Goal: Task Accomplishment & Management: Complete application form

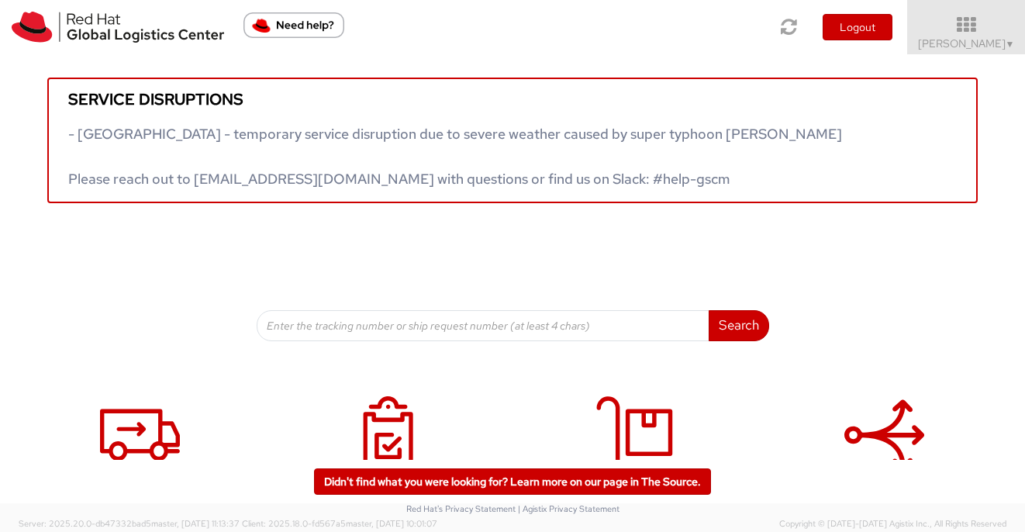
scroll to position [72, 0]
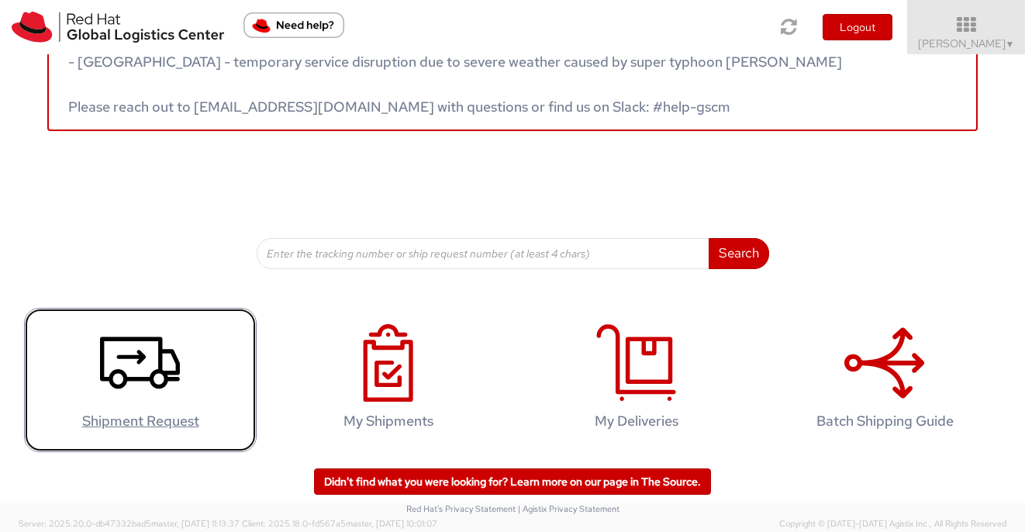
click at [122, 341] on icon at bounding box center [140, 363] width 80 height 78
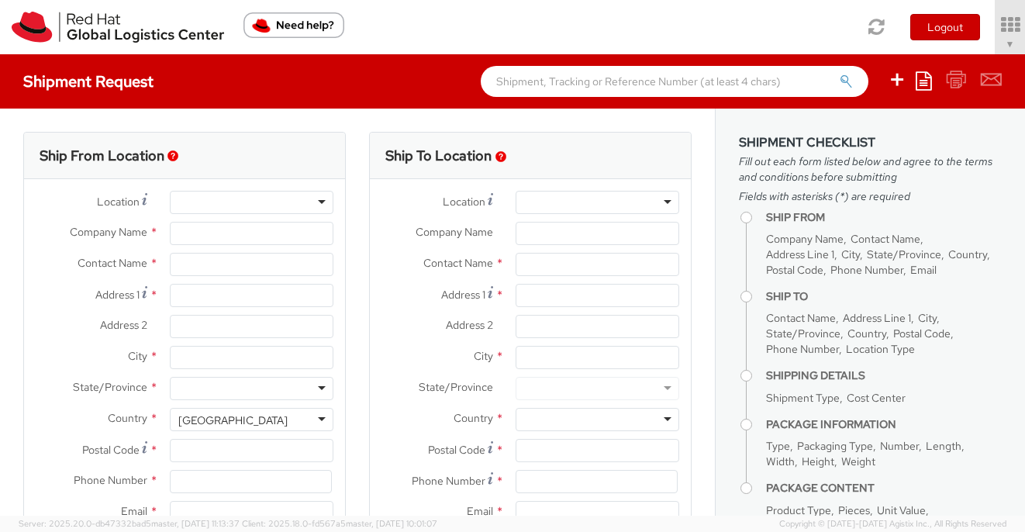
select select "570"
select select
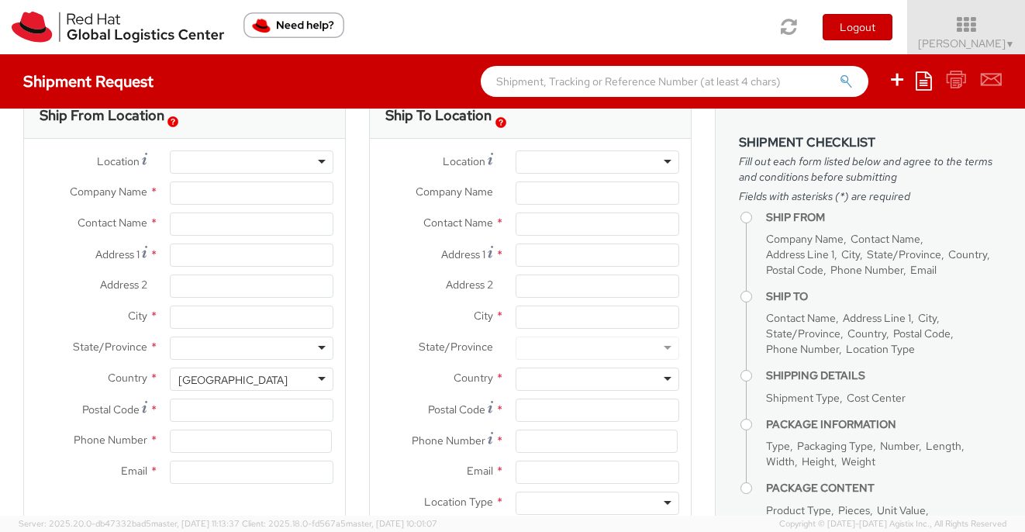
scroll to position [50, 0]
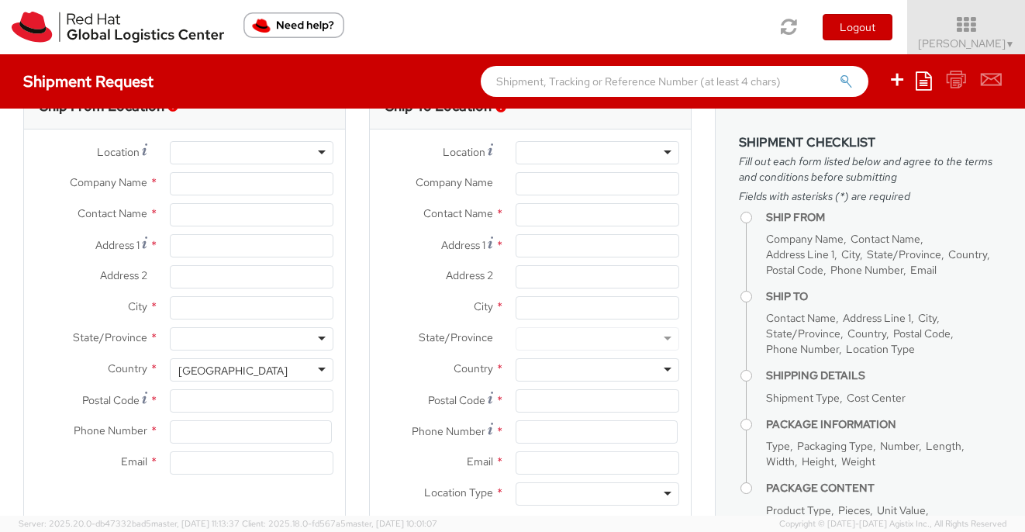
click at [237, 147] on div at bounding box center [252, 152] width 164 height 23
type input "Red Hat Inc."
type input "[PERSON_NAME]"
type input "300 A St."
type input "4th Floor"
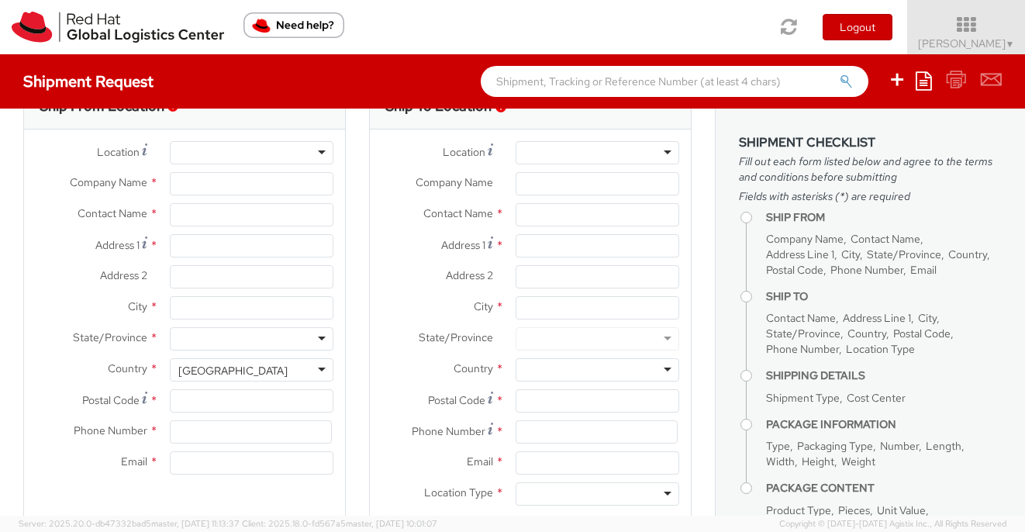
type input "BOSTON"
type input "02210"
type input "978-392-1000"
type input "smeade@redhat.com"
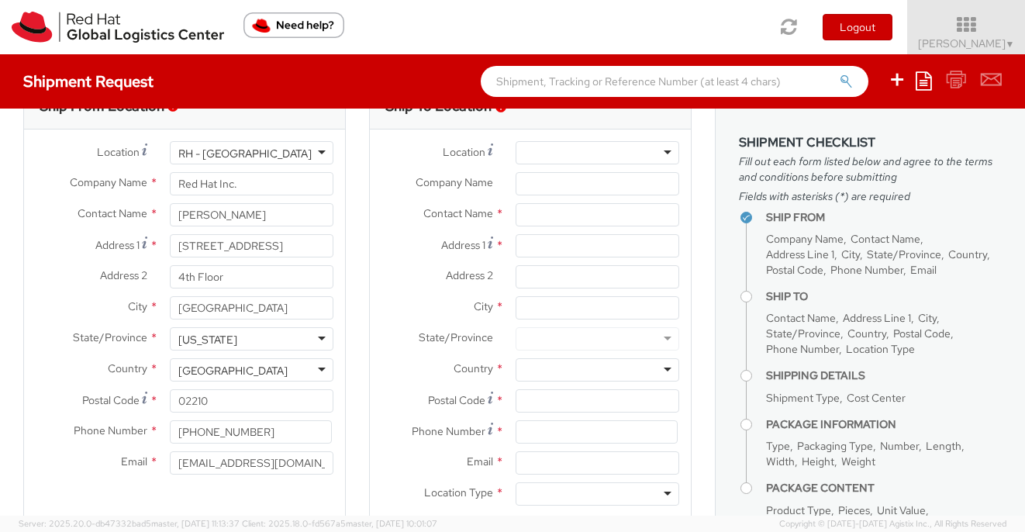
click at [544, 164] on div "Location * RH - Amsterdam - MSO RH - Amsterdam Data Center RH - Ashburn Data Ce…" at bounding box center [530, 156] width 321 height 31
click at [540, 178] on input "Company Name *" at bounding box center [598, 183] width 164 height 23
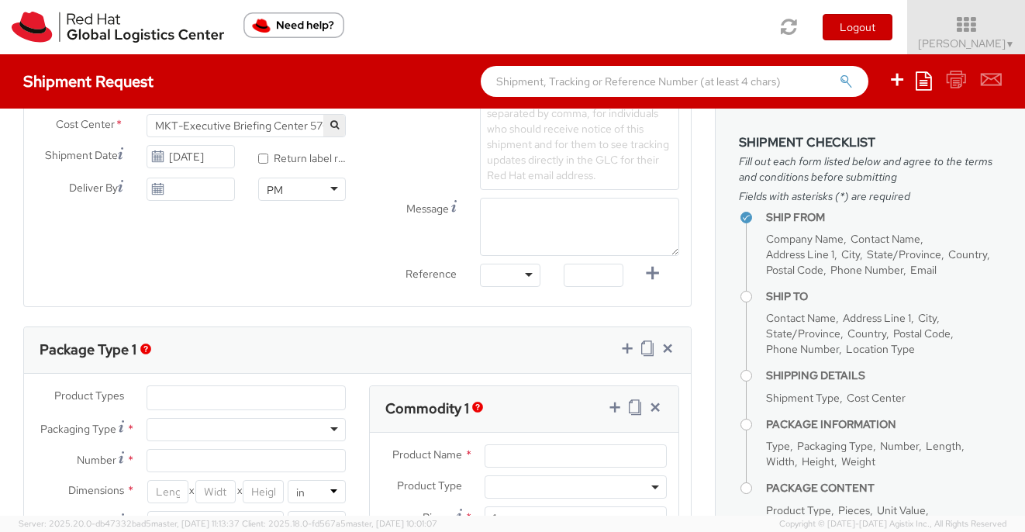
scroll to position [571, 0]
click at [526, 216] on textarea "Message" at bounding box center [579, 226] width 199 height 58
paste textarea "Hilton Garden Inn Lake Buena Vista/Orlando Attn: Jenney Vangritis - Guest Arv 1…"
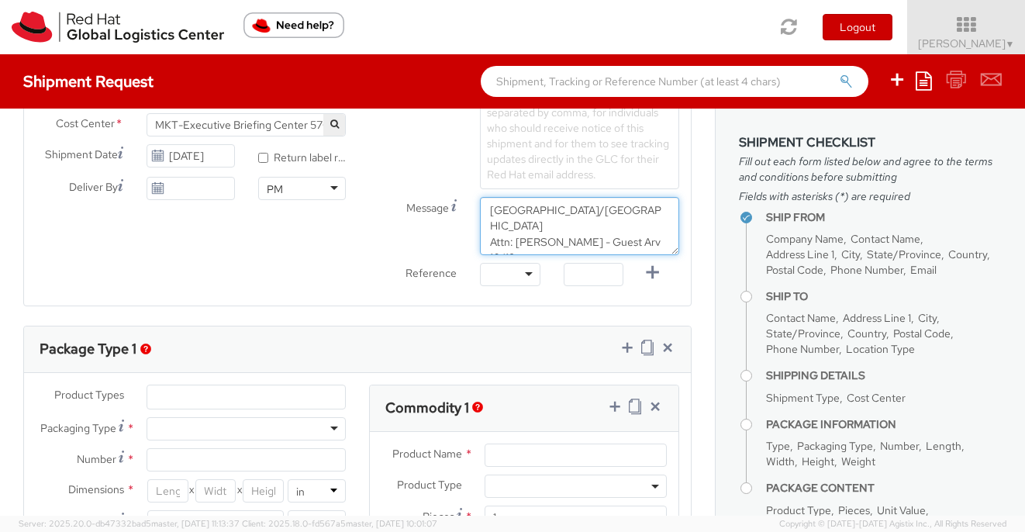
scroll to position [57, 0]
drag, startPoint x: 579, startPoint y: 247, endPoint x: 450, endPoint y: 247, distance: 129.5
click at [450, 247] on div "Message Hilton Garden Inn Lake Buena Vista/Orlando Attn: Jenney Vangritis - Gue…" at bounding box center [523, 226] width 333 height 58
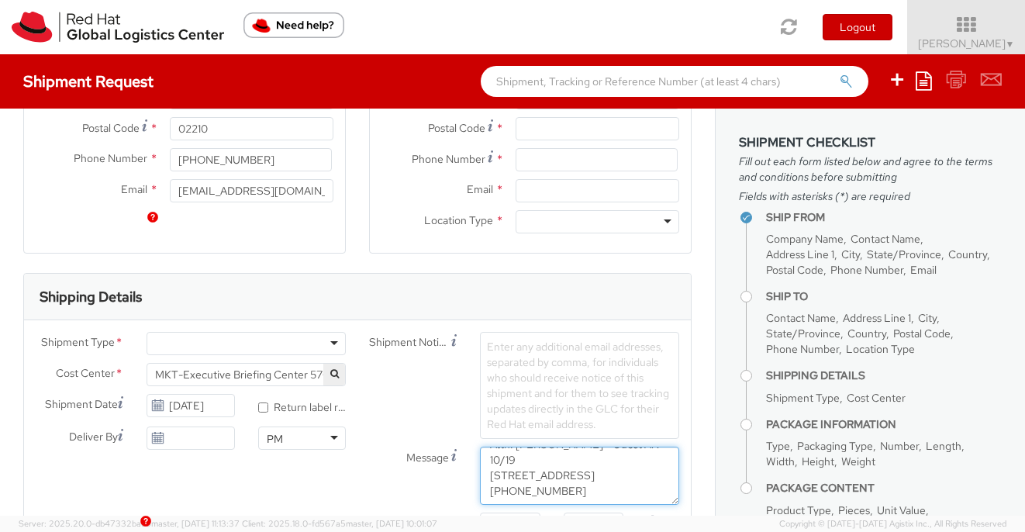
scroll to position [309, 0]
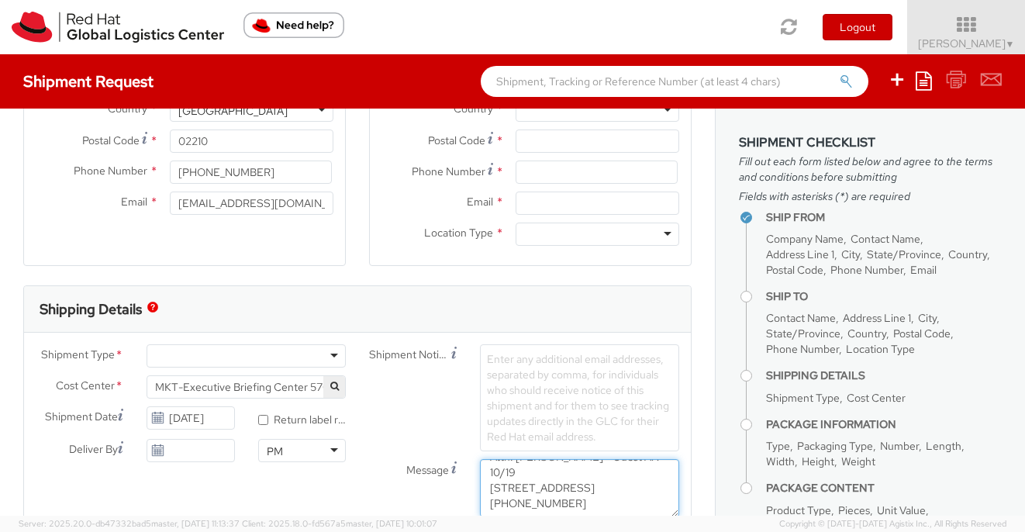
type textarea "Hilton Garden Inn Lake Buena Vista/Orlando Attn: Jenney Vangritis - Guest Arv 1…"
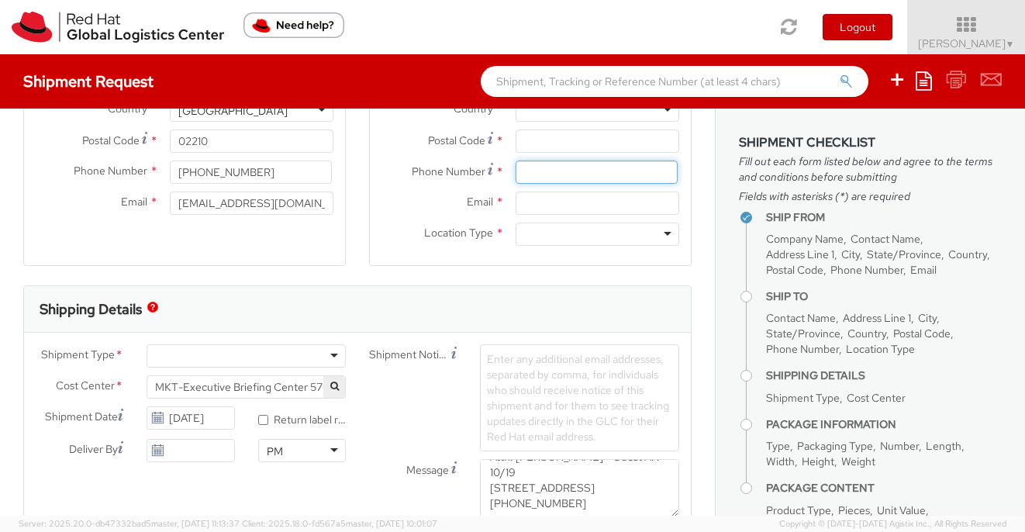
click at [530, 173] on input at bounding box center [597, 171] width 163 height 23
paste input "(407) 239-4538"
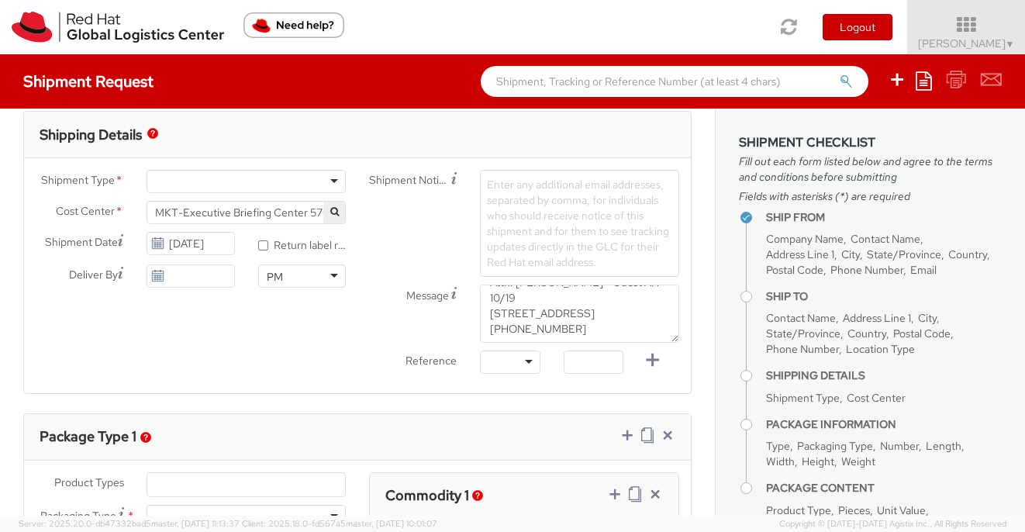
scroll to position [486, 0]
type input "(407) 239-4538"
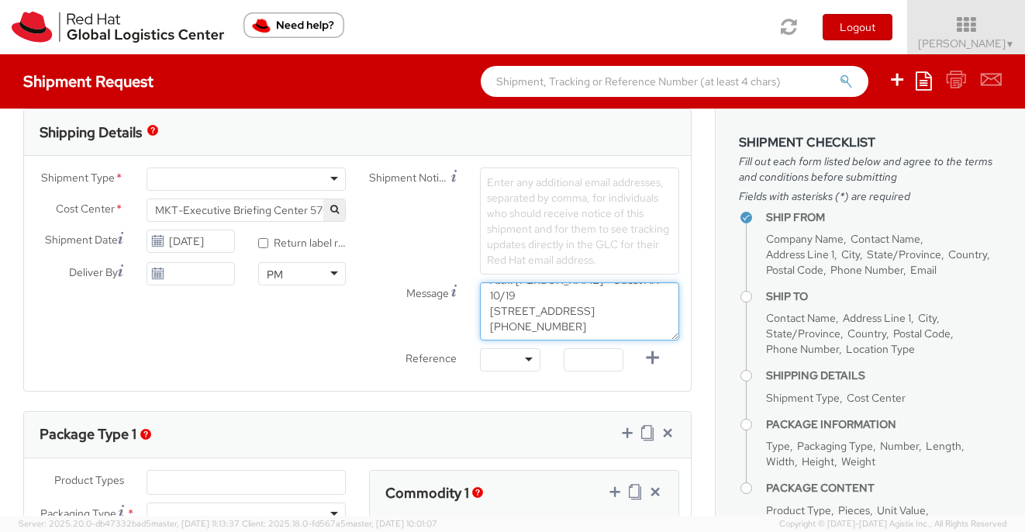
drag, startPoint x: 584, startPoint y: 330, endPoint x: 467, endPoint y: 330, distance: 117.8
click at [467, 330] on div "Message Hilton Garden Inn Lake Buena Vista/Orlando Attn: Jenney Vangritis - Gue…" at bounding box center [523, 311] width 333 height 58
drag, startPoint x: 519, startPoint y: 324, endPoint x: 595, endPoint y: 326, distance: 76.8
click at [595, 326] on textarea "Hilton Garden Inn Lake Buena Vista/Orlando Attn: Jenney Vangritis - Guest Arv 1…" at bounding box center [579, 311] width 199 height 58
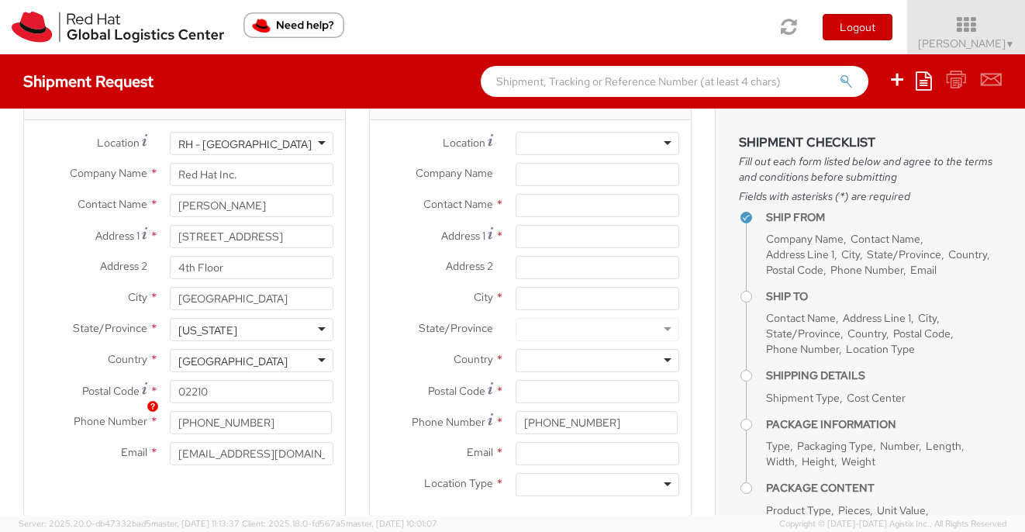
scroll to position [0, 0]
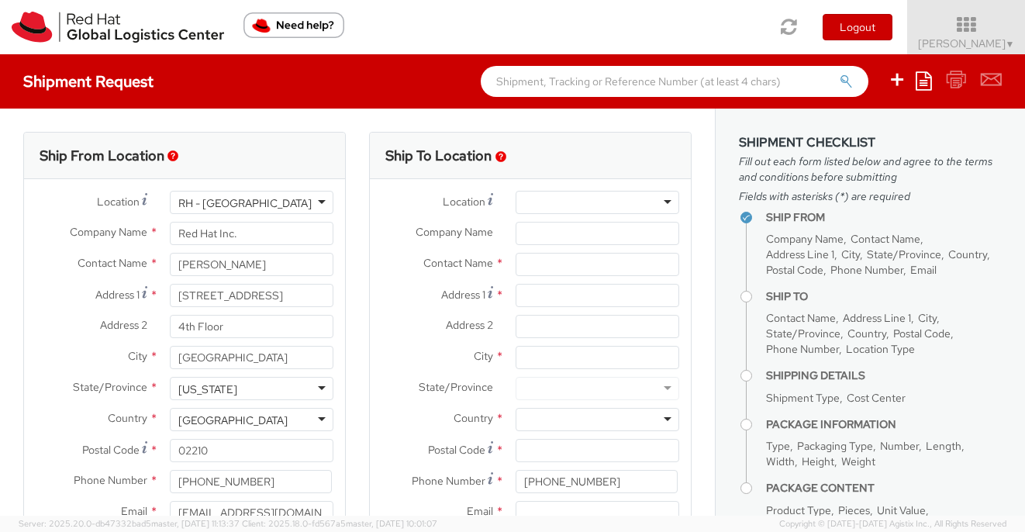
type textarea "Hilton Garden Inn Lake Buena Vista/Orlando Attn: Jenney Vangritis - Guest Arv 1…"
click at [553, 262] on input "text" at bounding box center [598, 264] width 164 height 23
paste input "Jenney Vangritis"
type input "Jenney Vangritis"
click at [414, 288] on label "Address 1 *" at bounding box center [437, 294] width 134 height 21
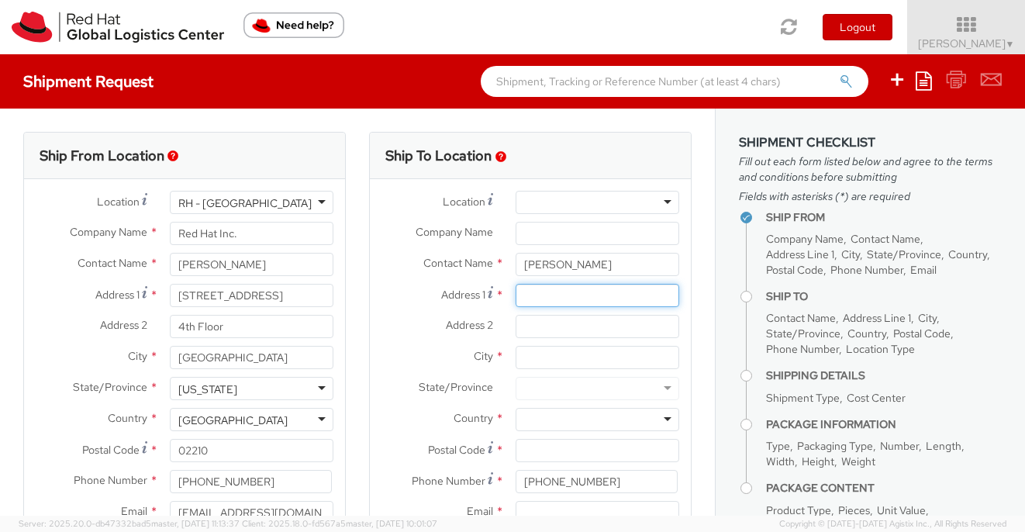
click at [516, 288] on input "Address 1 *" at bounding box center [598, 295] width 164 height 23
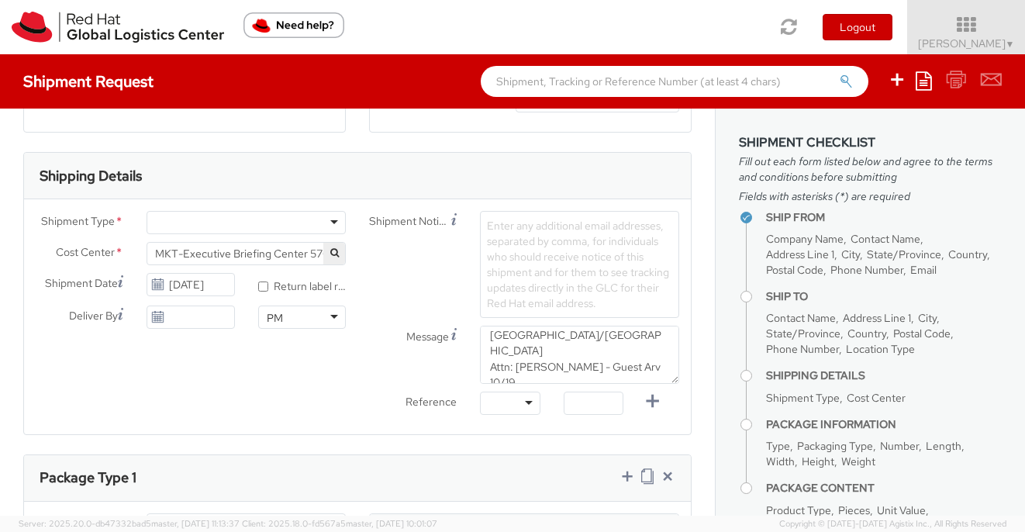
scroll to position [458, 0]
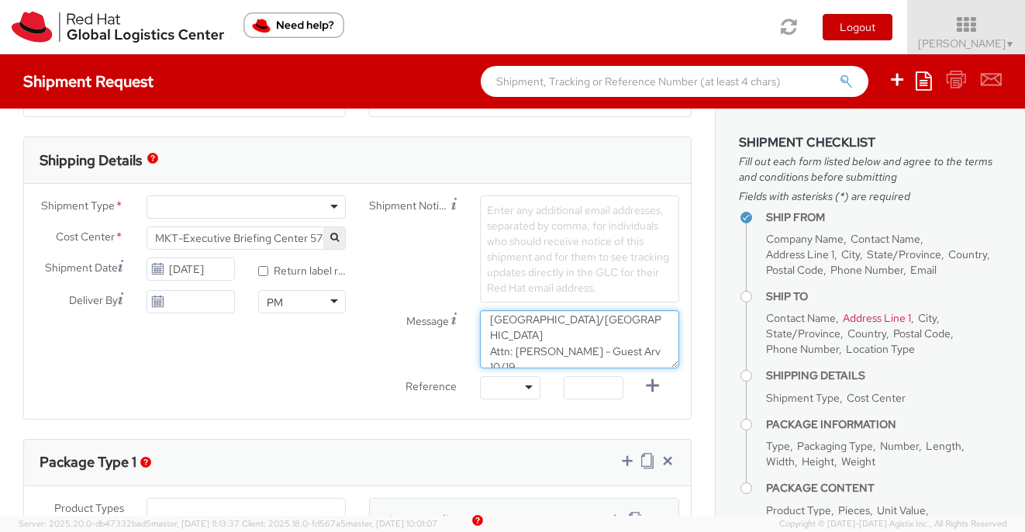
drag, startPoint x: 658, startPoint y: 347, endPoint x: 470, endPoint y: 347, distance: 188.4
click at [470, 347] on div "Hilton Garden Inn Lake Buena Vista/Orlando Attn: Jenney Vangritis - Guest Arv 1…" at bounding box center [579, 339] width 222 height 58
drag, startPoint x: 516, startPoint y: 351, endPoint x: 488, endPoint y: 351, distance: 27.9
click at [488, 351] on textarea "Hilton Garden Inn Lake Buena Vista/Orlando 10/19 11400 Marbella Palm Court Orla…" at bounding box center [579, 339] width 199 height 58
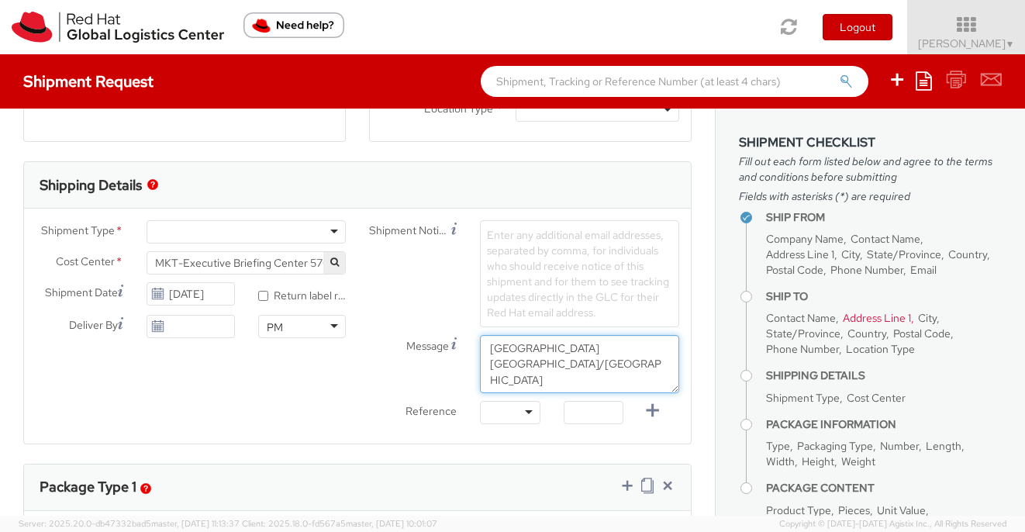
scroll to position [429, 0]
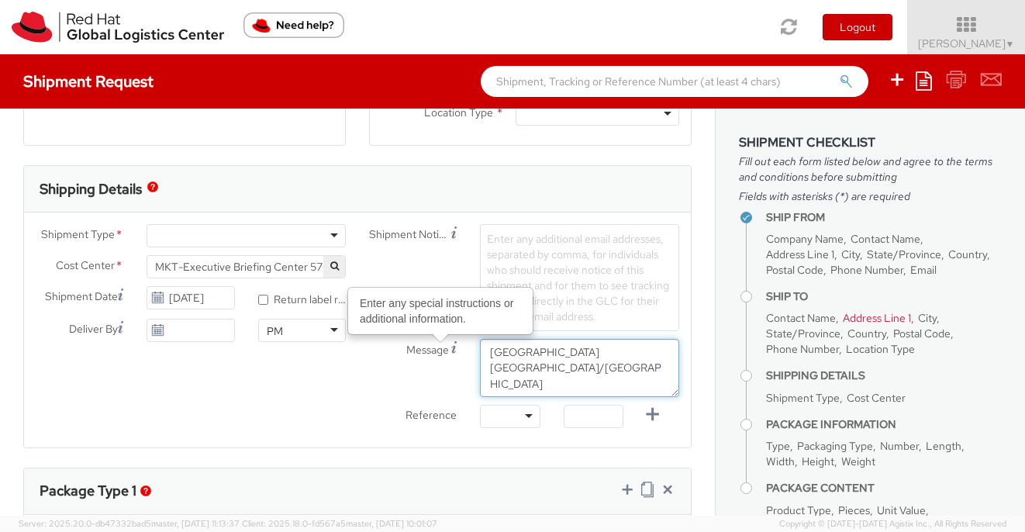
drag, startPoint x: 643, startPoint y: 353, endPoint x: 454, endPoint y: 353, distance: 188.4
click at [454, 353] on div "Message Enter any special instructions or additional information. Hilton Garden…" at bounding box center [523, 368] width 333 height 58
click at [558, 361] on textarea "Hilton Garden Inn Lake Buena Vista/Orlando 11400 Marbella Palm Court Orlando, F…" at bounding box center [579, 368] width 199 height 58
drag, startPoint x: 567, startPoint y: 367, endPoint x: 471, endPoint y: 355, distance: 96.9
click at [471, 355] on div "Hilton Garden Inn Lake Buena Vista/Orlando 11400 Marbella Palm Court Orlando, F…" at bounding box center [579, 368] width 222 height 58
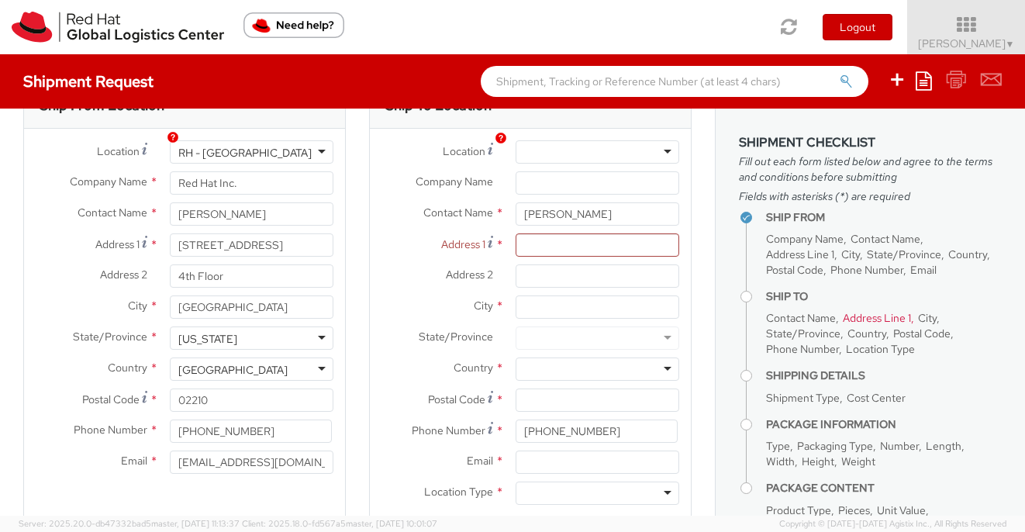
scroll to position [16, 0]
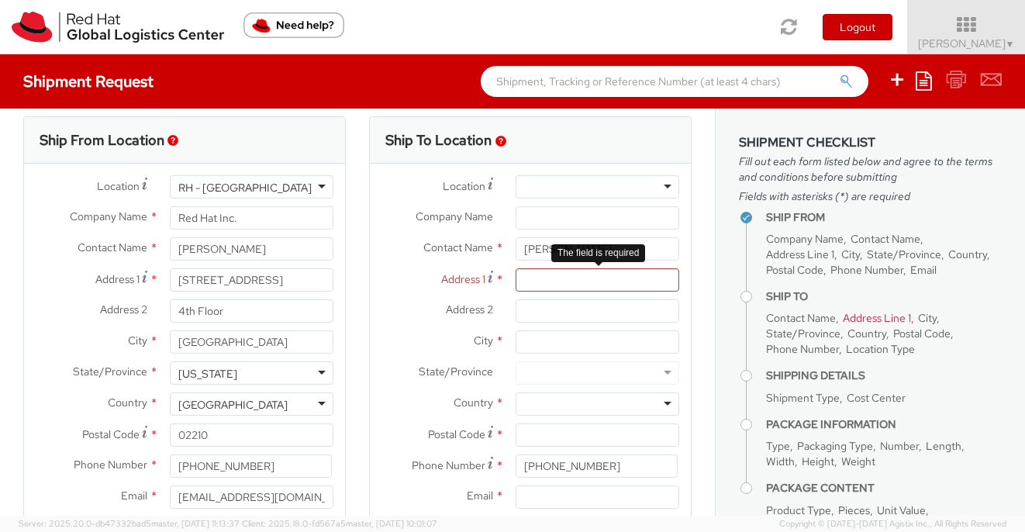
type textarea "Hilton Garden Inn Lake Buena Vista/Orlando 11400 Marbella Palm Court Orlando, F…"
click at [544, 282] on input "Address 1 *" at bounding box center [598, 279] width 164 height 23
paste input "Hilton Garden Inn Lake Buena Vista/Orlando"
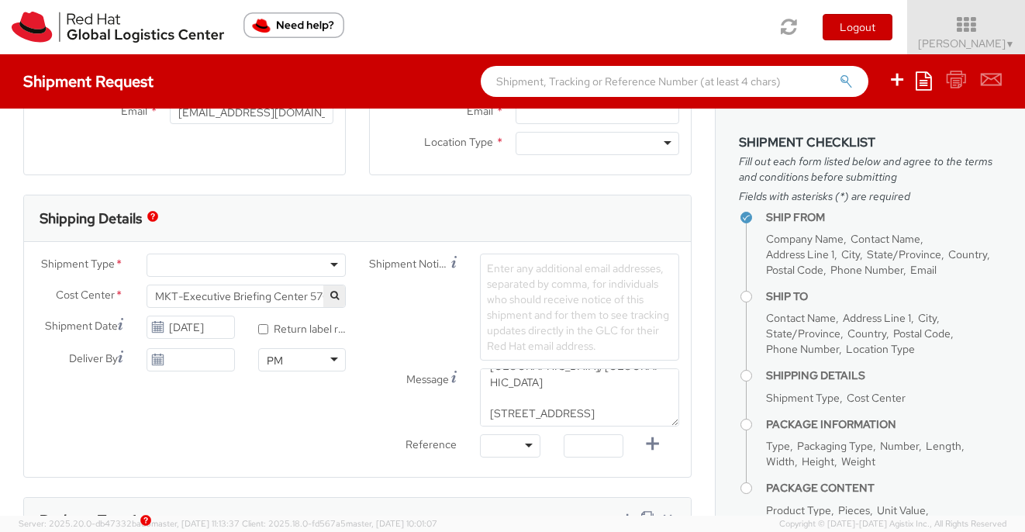
scroll to position [47, 0]
type input "Hilton Garden Inn Lake Buena Vista/Orlando"
drag, startPoint x: 595, startPoint y: 395, endPoint x: 470, endPoint y: 378, distance: 126.0
click at [470, 378] on div "Hilton Garden Inn Lake Buena Vista/Orlando 11400 Marbella Palm Court Orlando, F…" at bounding box center [579, 397] width 222 height 58
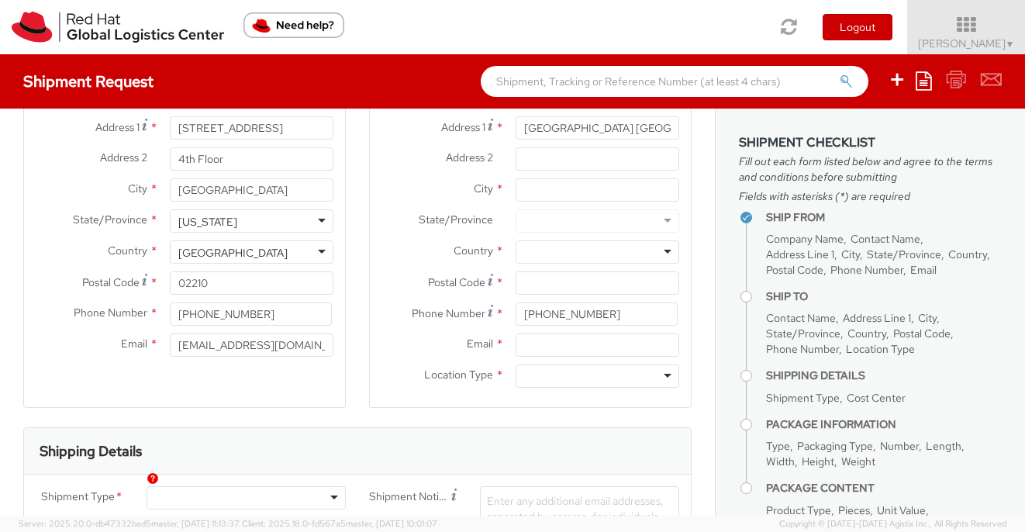
scroll to position [97, 0]
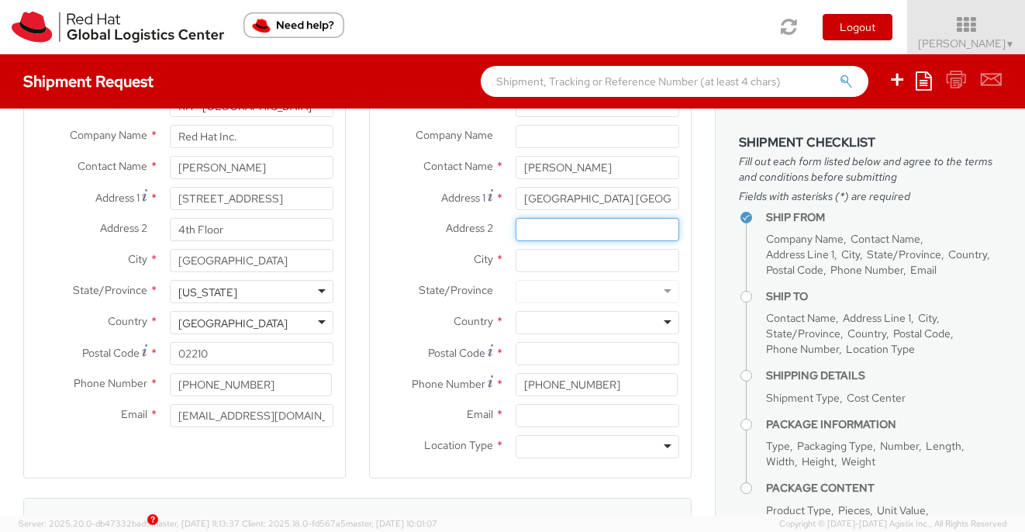
click at [553, 231] on input "Address 2 *" at bounding box center [598, 229] width 164 height 23
paste input "11400 Marbella Palm Court Orlando, FL 32836"
drag, startPoint x: 672, startPoint y: 229, endPoint x: 580, endPoint y: 231, distance: 92.3
click at [580, 231] on input "11400 Marbella Palm Court Orlando, FL 32836" at bounding box center [598, 229] width 164 height 23
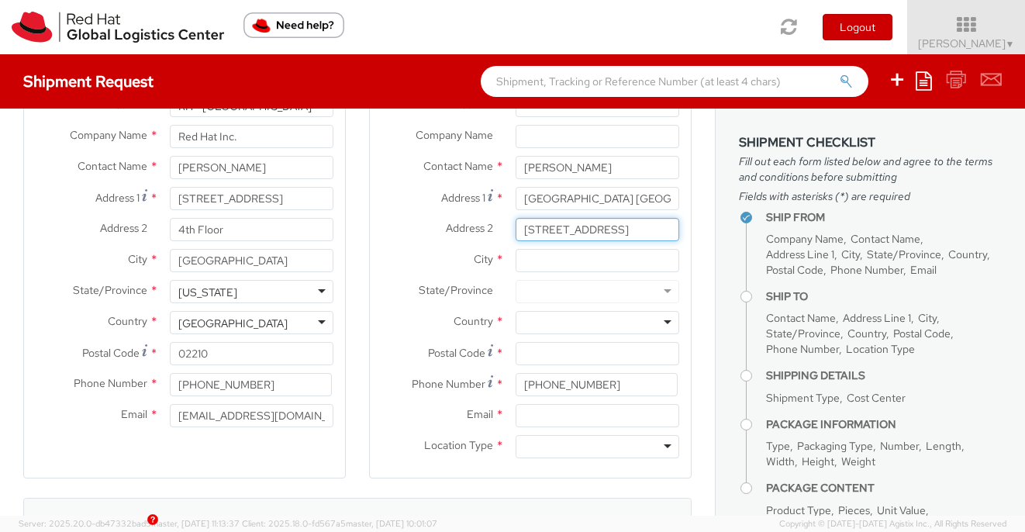
scroll to position [0, 0]
type input "11400 Marbella Palm Court"
click at [564, 257] on input "City *" at bounding box center [598, 260] width 164 height 23
paste input "Orlando, FL 32836"
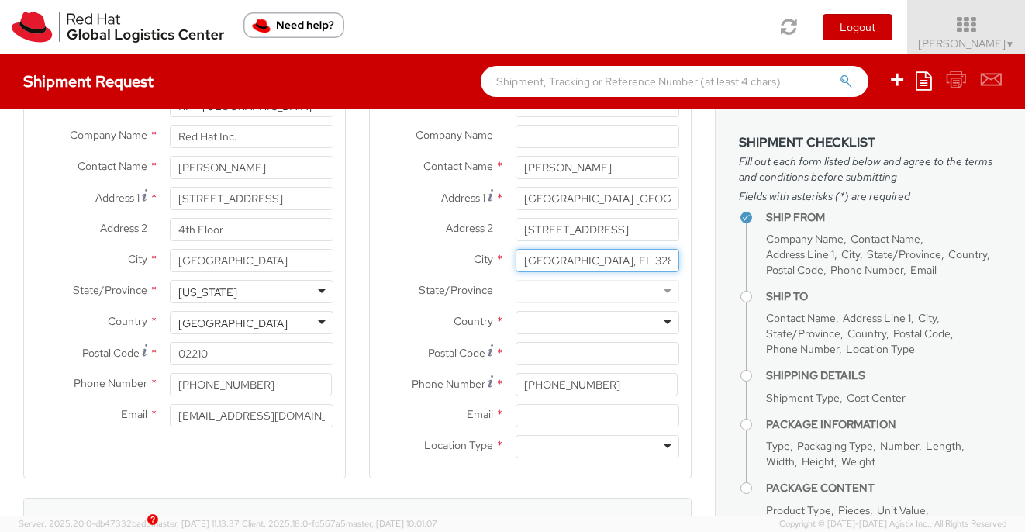
drag, startPoint x: 623, startPoint y: 258, endPoint x: 563, endPoint y: 259, distance: 60.5
click at [563, 259] on input "Orlando, FL 32836" at bounding box center [598, 260] width 164 height 23
type input "Orlando"
click at [555, 291] on div at bounding box center [598, 291] width 164 height 23
click at [575, 260] on input "Orlando" at bounding box center [598, 260] width 164 height 23
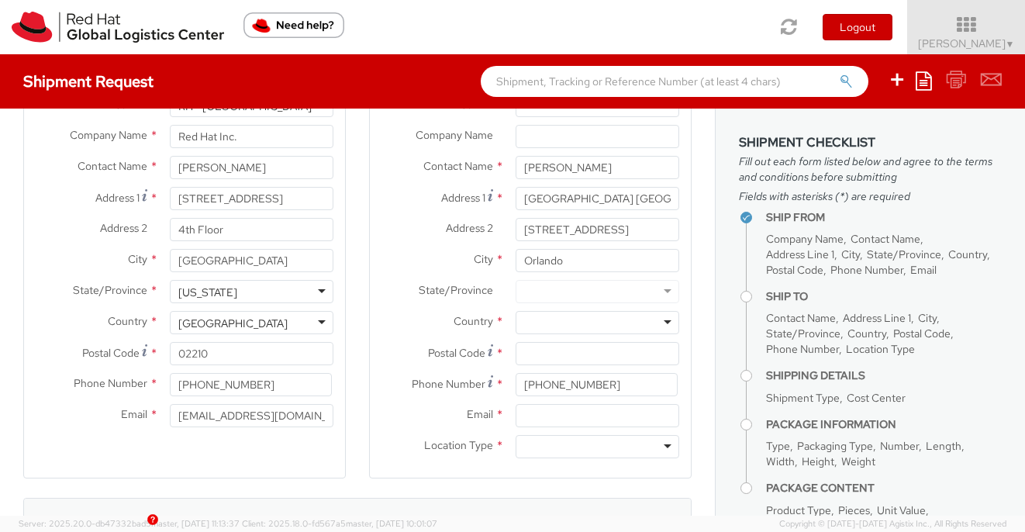
click at [558, 322] on div at bounding box center [598, 322] width 164 height 23
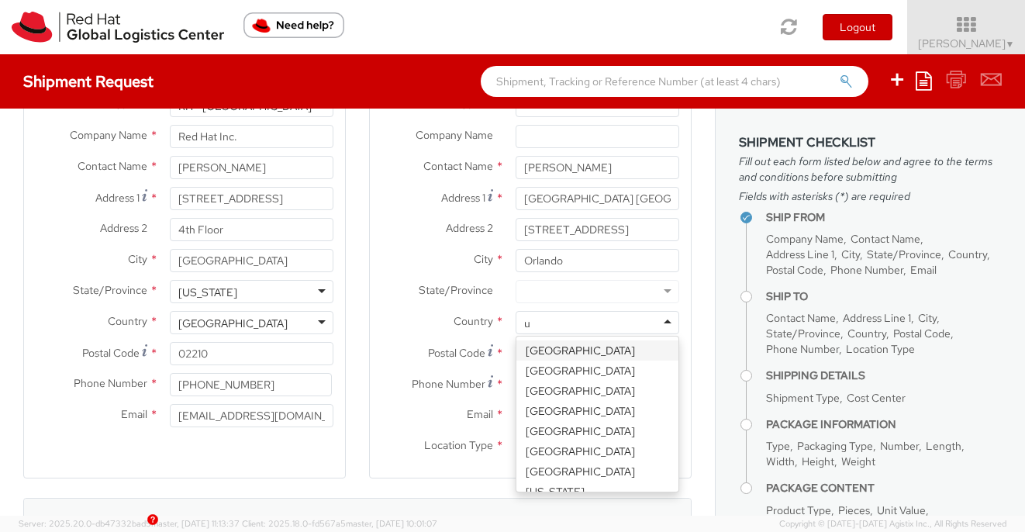
type input "un"
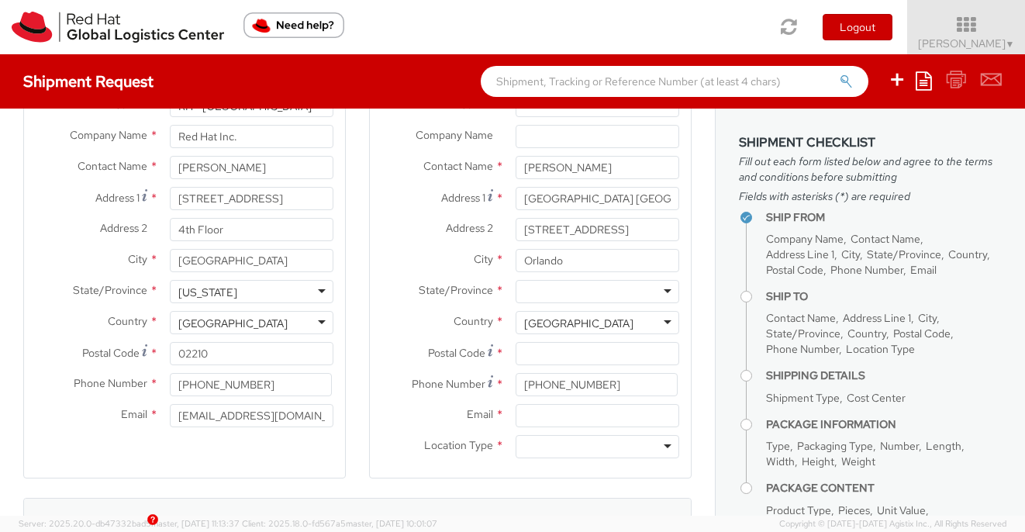
click at [554, 286] on div at bounding box center [598, 291] width 164 height 23
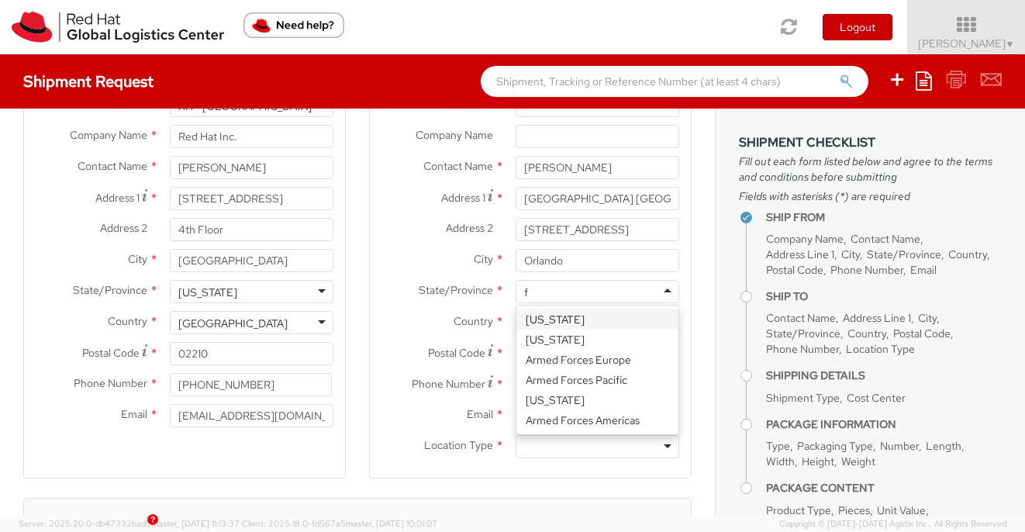
type input "fl"
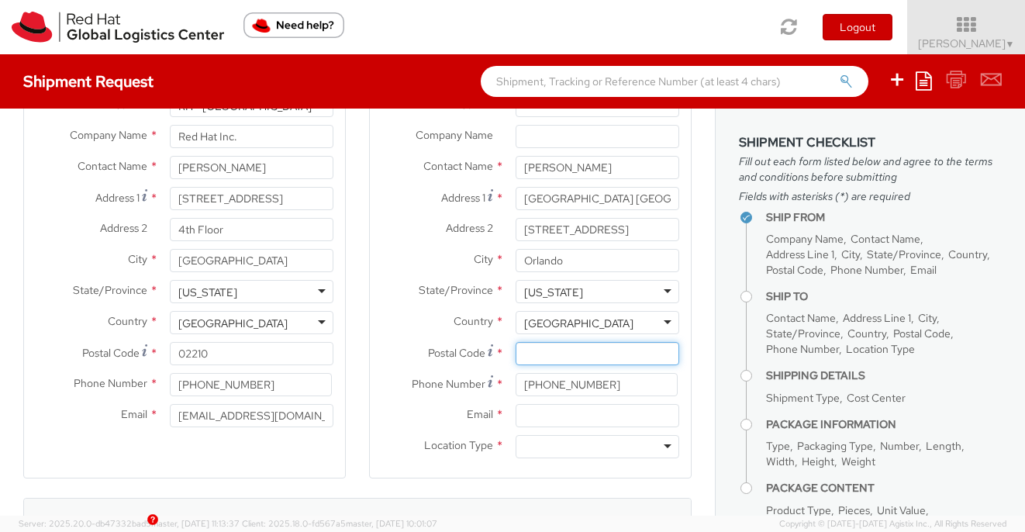
click at [550, 356] on input "Postal Code *" at bounding box center [598, 353] width 164 height 23
paste input ", FL 32836"
click at [545, 355] on input ", FL 32836" at bounding box center [598, 353] width 164 height 23
type input "32836"
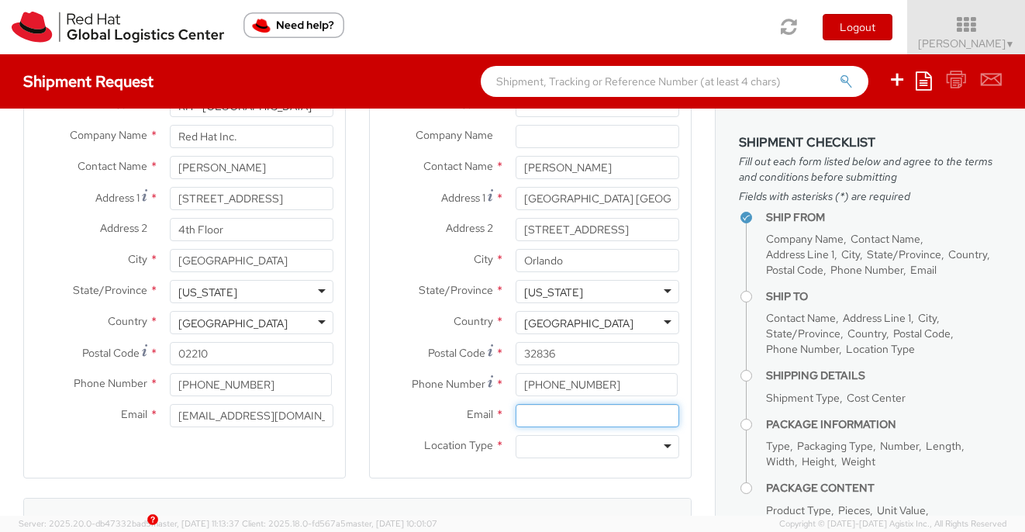
click at [545, 419] on input "Email *" at bounding box center [598, 415] width 164 height 23
paste input "jvangrit@redhat.com"
type input "jvangrit@redhat.com"
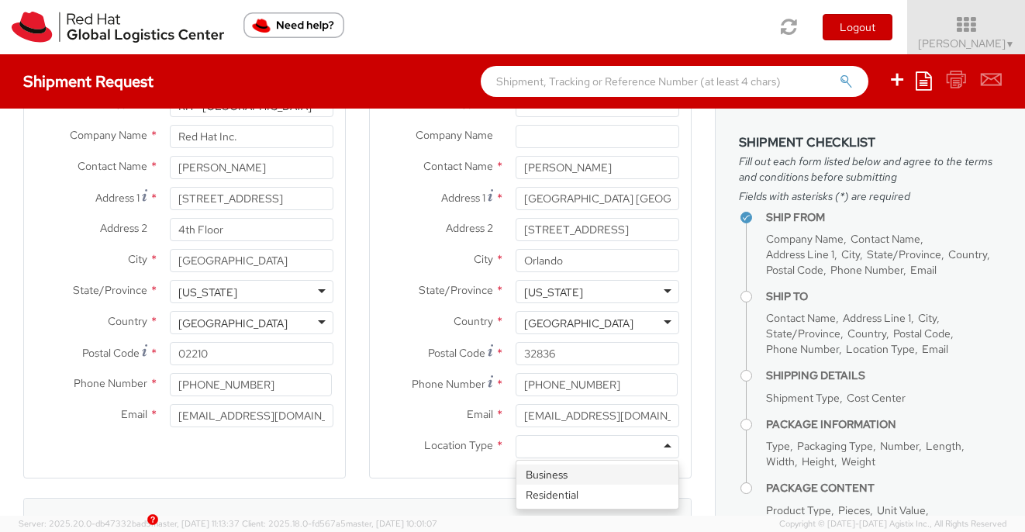
click at [536, 450] on div at bounding box center [598, 446] width 164 height 23
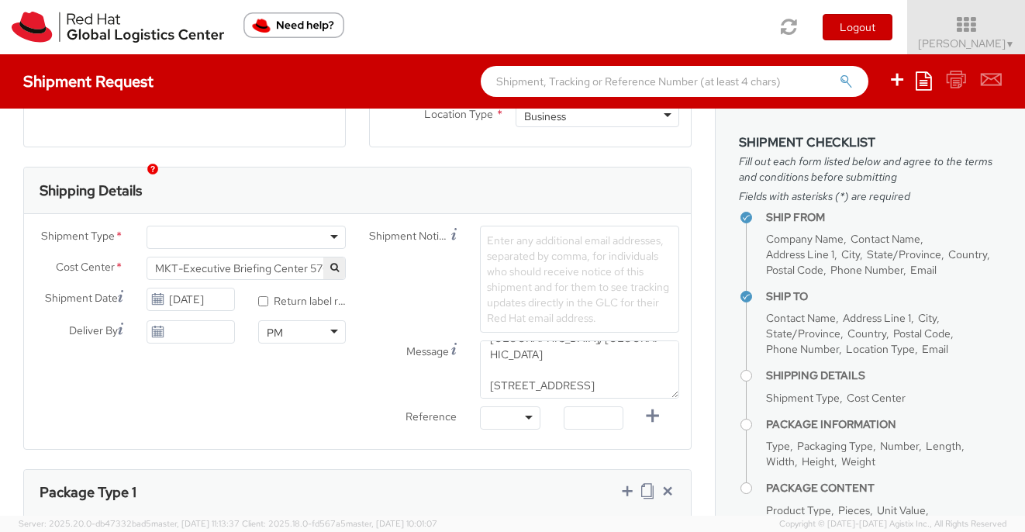
scroll to position [447, 0]
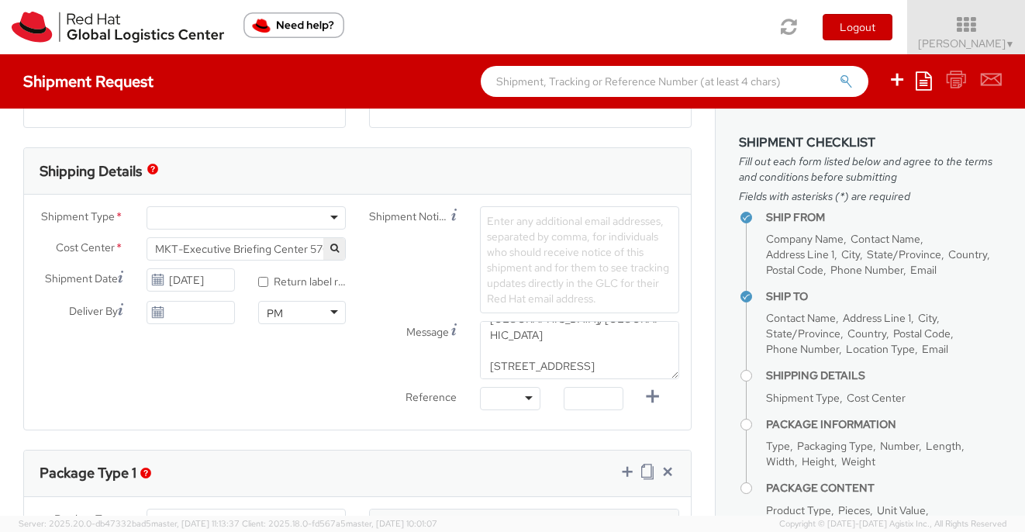
click at [251, 220] on div at bounding box center [246, 217] width 199 height 23
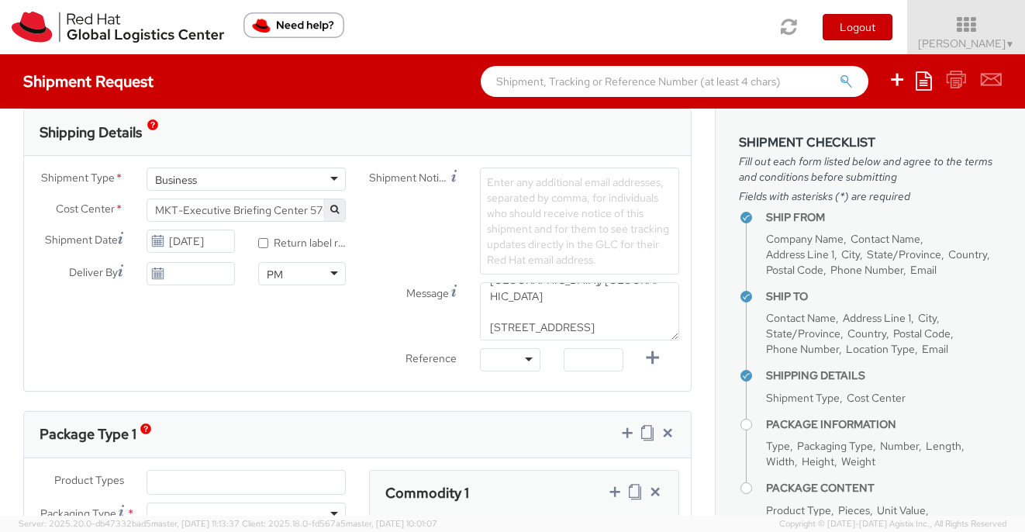
scroll to position [491, 0]
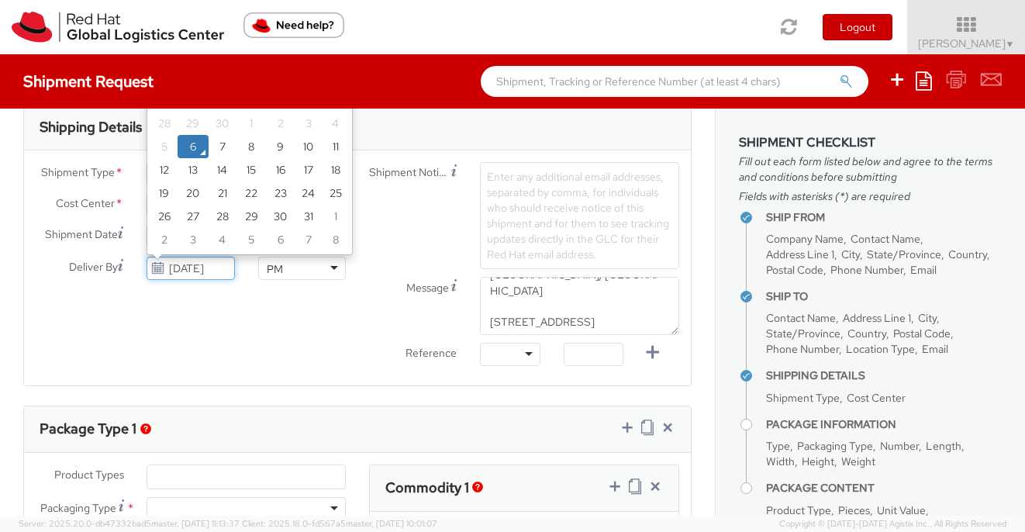
click at [202, 267] on input "10/06/2025" at bounding box center [191, 268] width 88 height 23
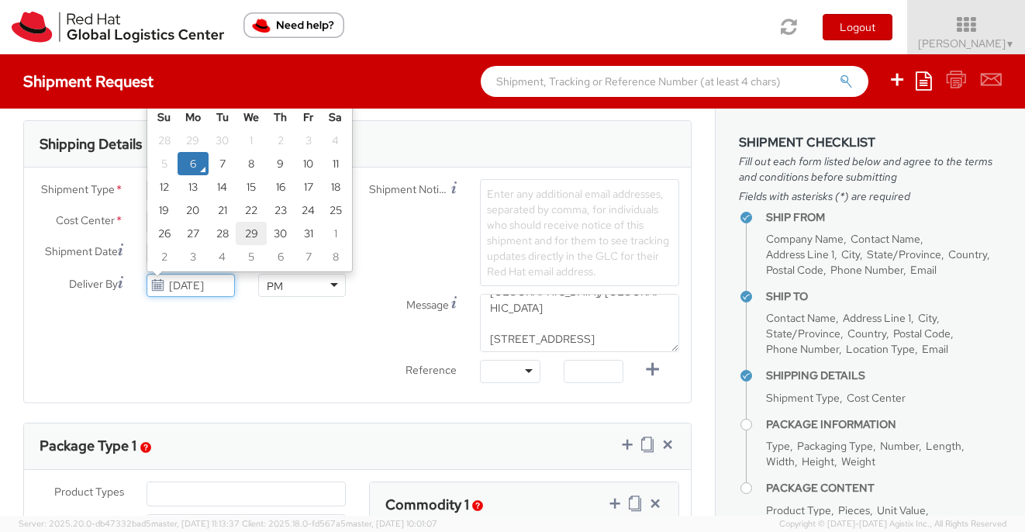
scroll to position [473, 0]
click at [333, 191] on td "18" at bounding box center [335, 188] width 27 height 23
type input "10/18/2025"
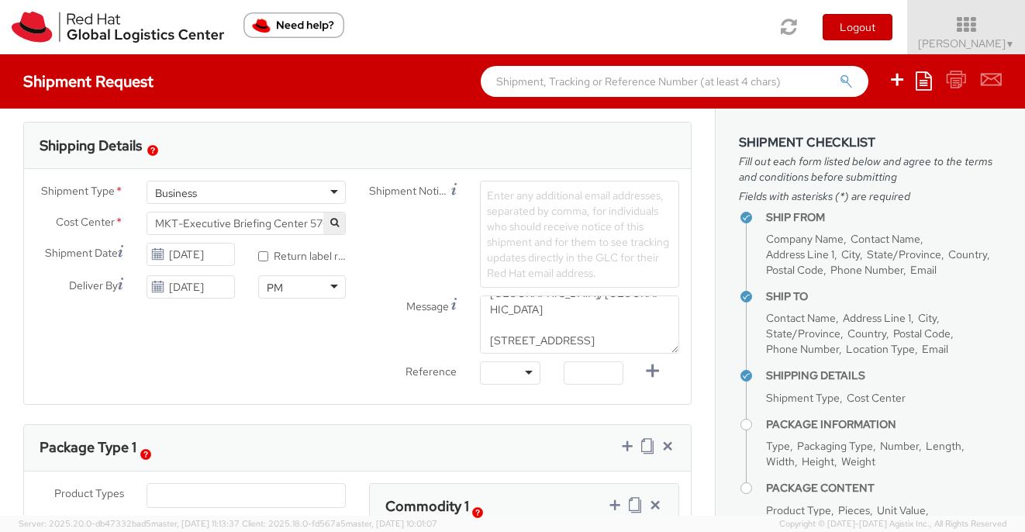
scroll to position [454, 0]
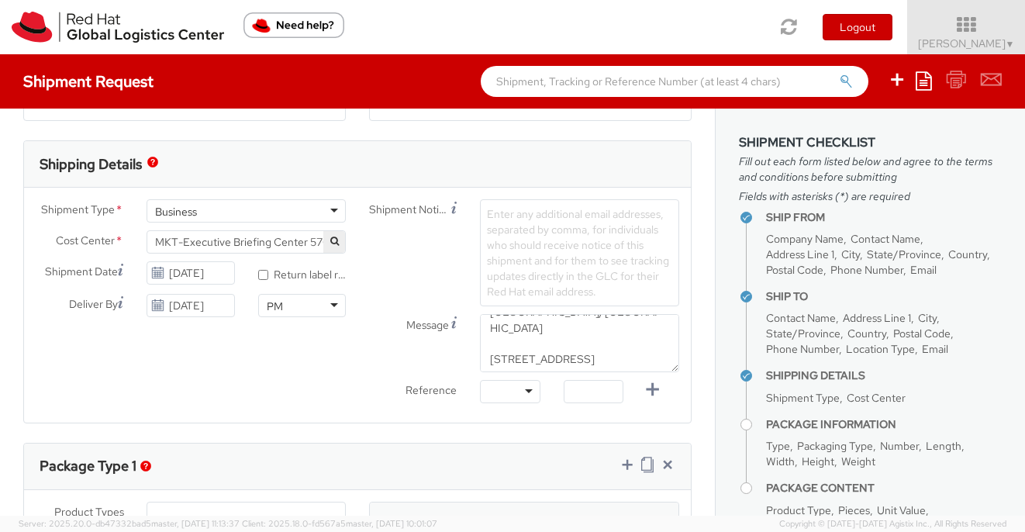
click at [544, 247] on span "Enter any additional email addresses, separated by comma, for individuals who s…" at bounding box center [578, 252] width 182 height 91
drag, startPoint x: 598, startPoint y: 281, endPoint x: 491, endPoint y: 339, distance: 121.4
click at [491, 339] on textarea "Hilton Garden Inn Lake Buena Vista/Orlando 11400 Marbella Palm Court Orlando, F…" at bounding box center [579, 343] width 199 height 58
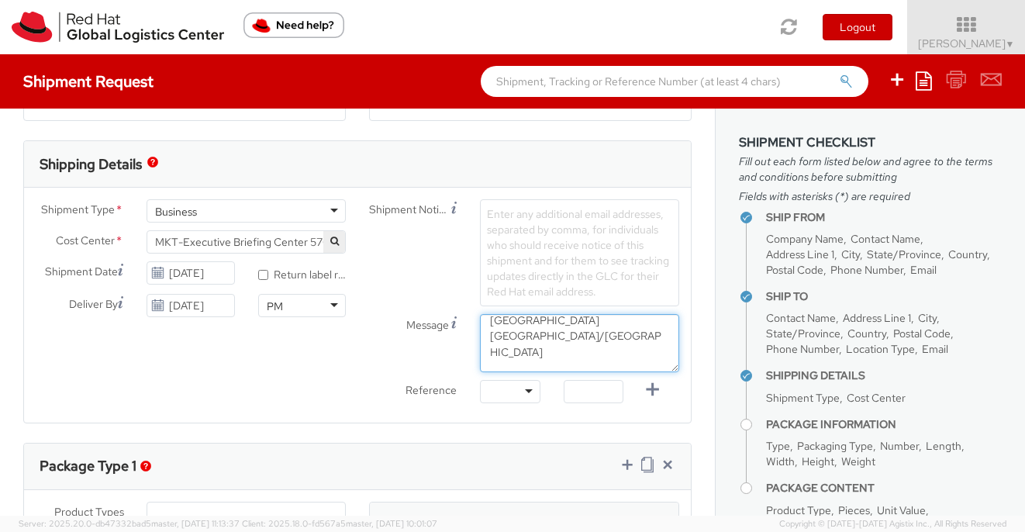
scroll to position [0, 0]
drag, startPoint x: 602, startPoint y: 340, endPoint x: 474, endPoint y: 311, distance: 130.5
click at [474, 311] on div "Shipment Notification Enter any additional email addresses, separated by comma,…" at bounding box center [523, 305] width 333 height 212
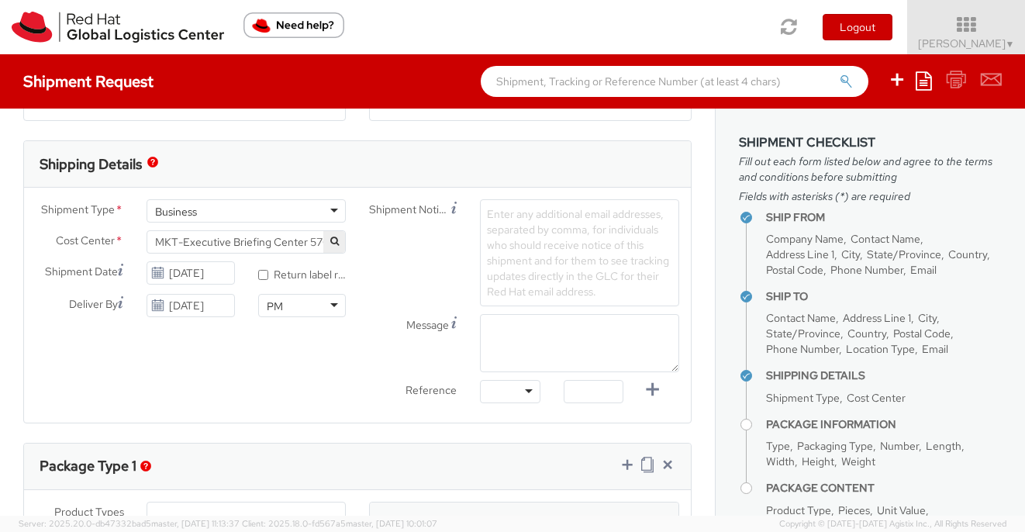
click at [427, 263] on div "Shipment Notification Enter any additional email addresses, separated by comma,…" at bounding box center [523, 252] width 333 height 107
click at [529, 339] on textarea "Message" at bounding box center [579, 343] width 199 height 58
paste textarea "Attn: Jenney Vangritis - Guest Arv 10/19"
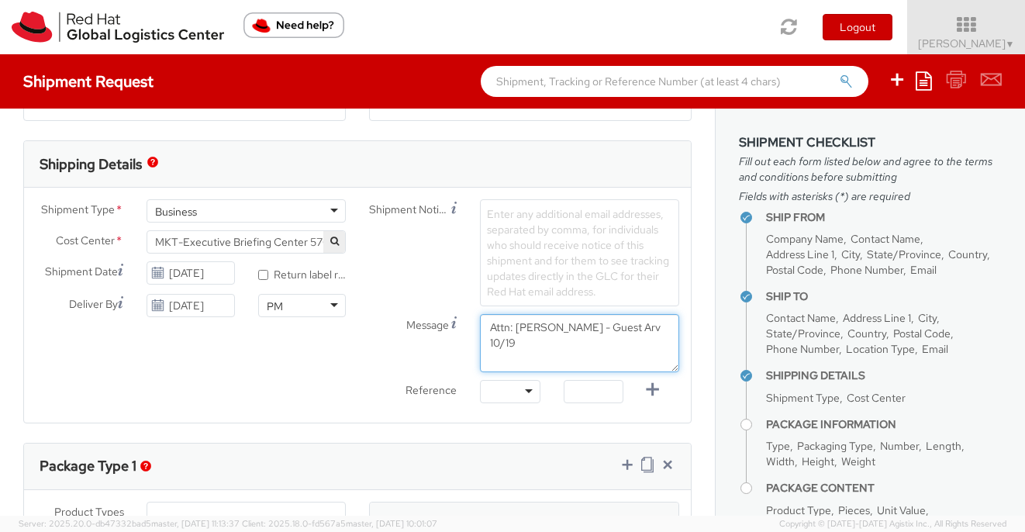
click at [490, 343] on textarea "Attn: Jenney Vangritis - Guest Arv 10/19" at bounding box center [579, 343] width 199 height 58
type textarea "Attn: Jenney Vangritis - Guest Arv 10/19"
click at [371, 366] on div "Message Attn: Jenney Vangritis - Guest Arv 10/19" at bounding box center [523, 343] width 333 height 58
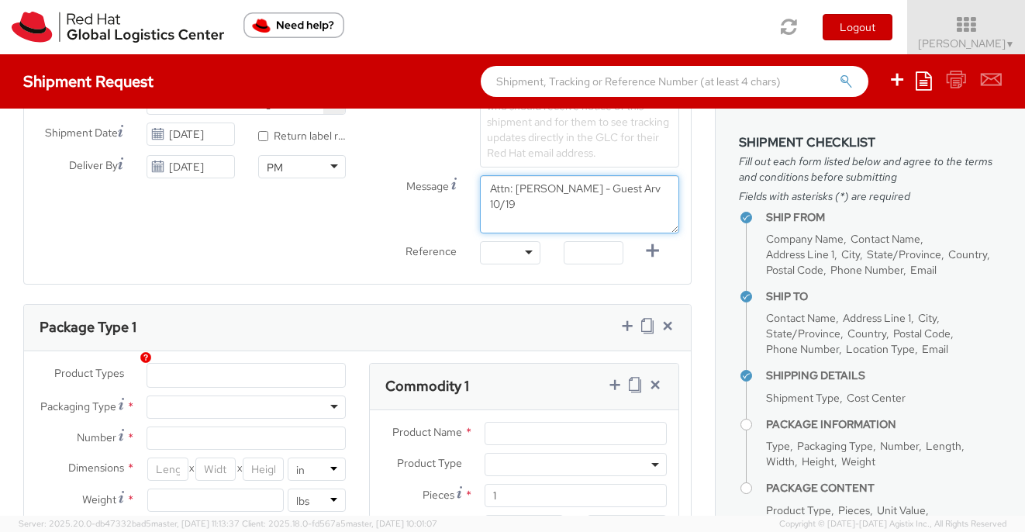
scroll to position [604, 0]
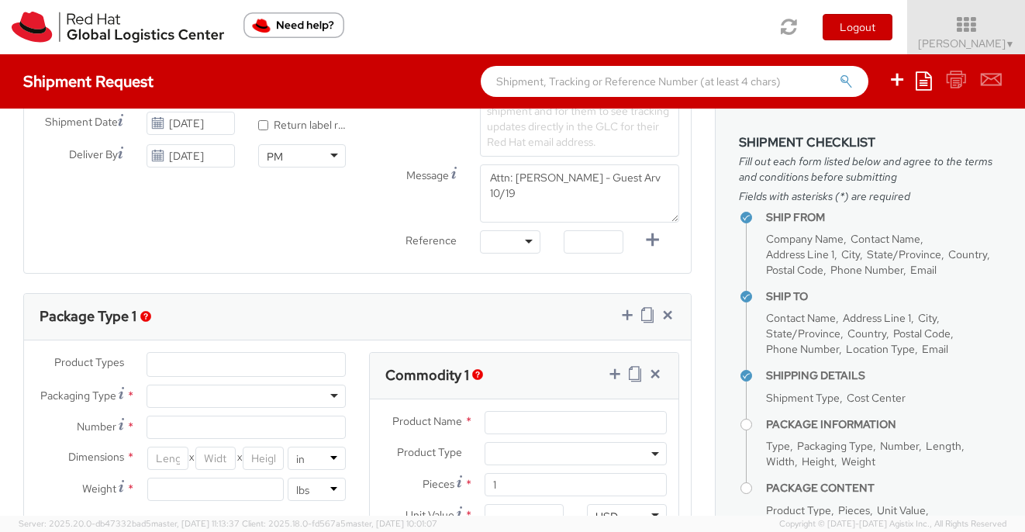
click at [220, 358] on ul at bounding box center [246, 364] width 198 height 23
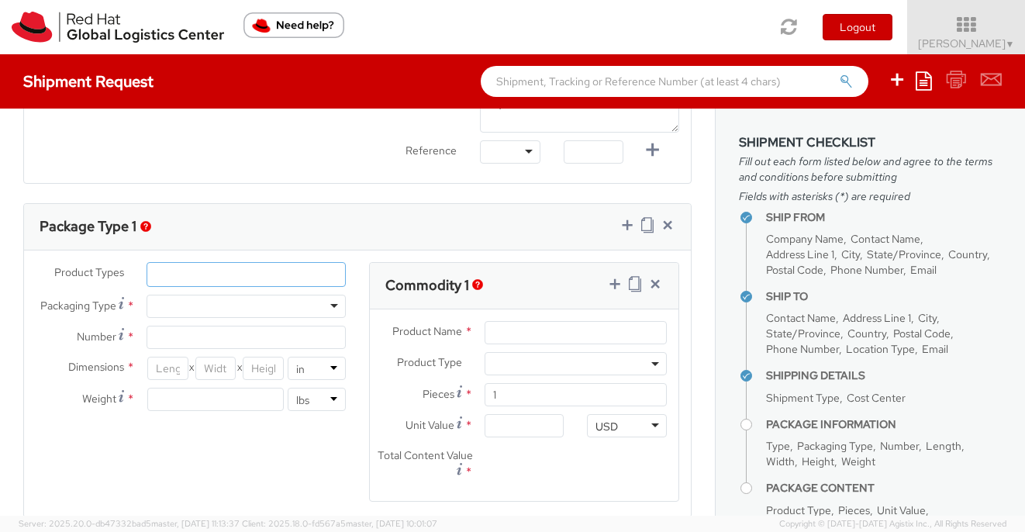
scroll to position [735, 0]
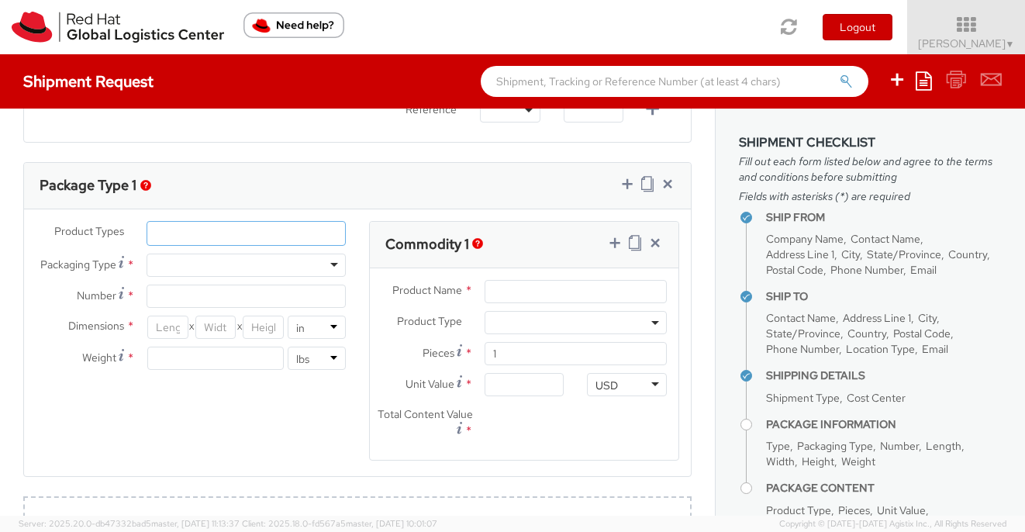
click at [171, 230] on li at bounding box center [159, 233] width 24 height 23
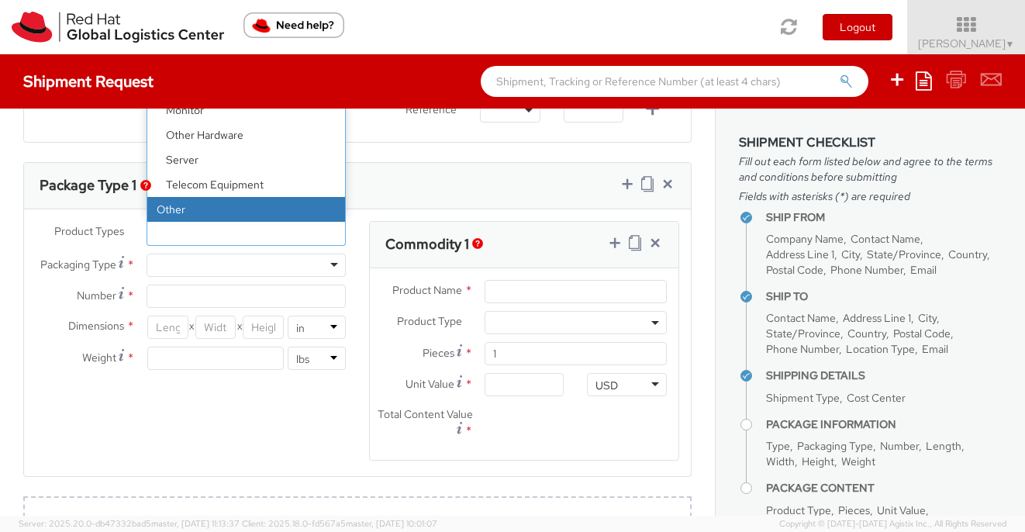
select select "OTHER"
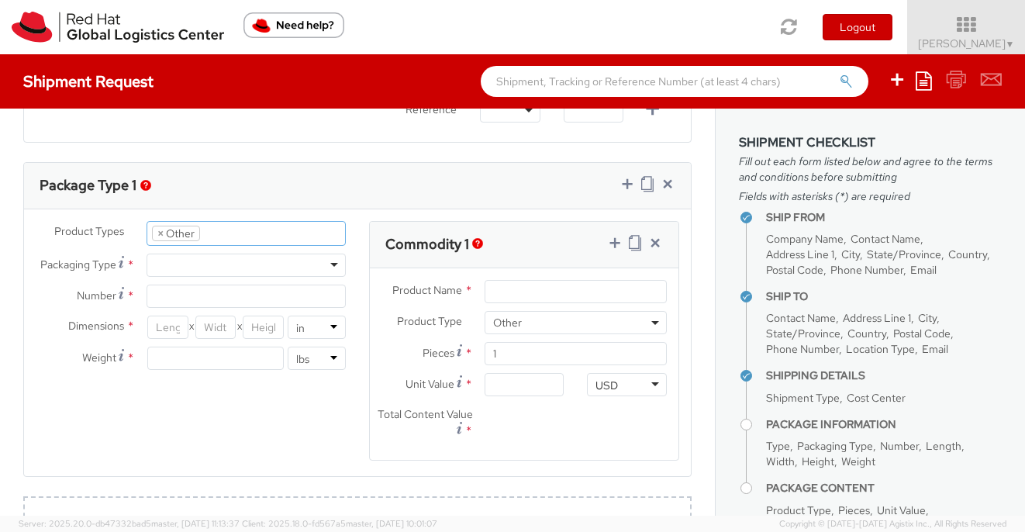
click at [168, 264] on div at bounding box center [246, 264] width 199 height 23
click at [176, 288] on input "Number *" at bounding box center [246, 295] width 199 height 23
type input "1"
click at [150, 388] on div "Product Types * Documents Docking Station Laptop Monitor Other Hardware Server …" at bounding box center [357, 350] width 667 height 259
click at [167, 319] on input "number" at bounding box center [167, 327] width 40 height 23
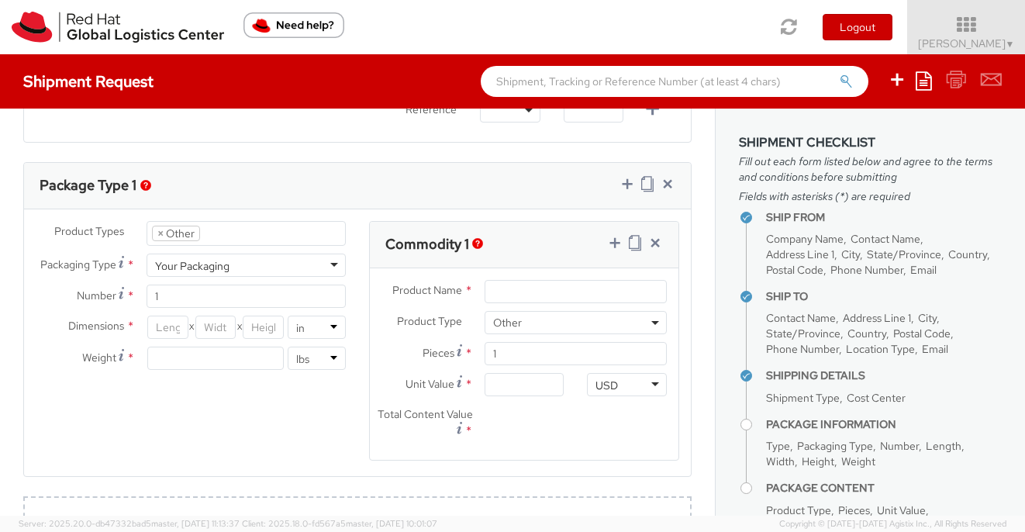
click at [171, 386] on div "Product Types * Documents Docking Station Laptop Monitor Other Hardware Server …" at bounding box center [357, 350] width 667 height 259
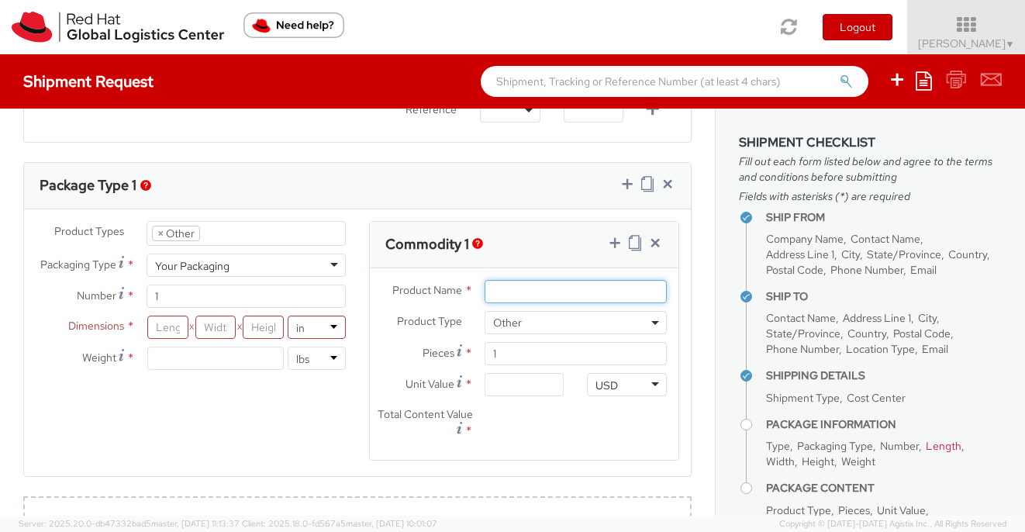
click at [576, 298] on input "Product Name *" at bounding box center [575, 291] width 182 height 23
paste input "The adaptable enterprise."
click at [498, 288] on input "The adaptable enterprise." at bounding box center [575, 291] width 182 height 23
click at [517, 291] on input "The adaptable enterprise." at bounding box center [575, 291] width 182 height 23
click at [572, 294] on input "The Adaptable enterprise." at bounding box center [575, 291] width 182 height 23
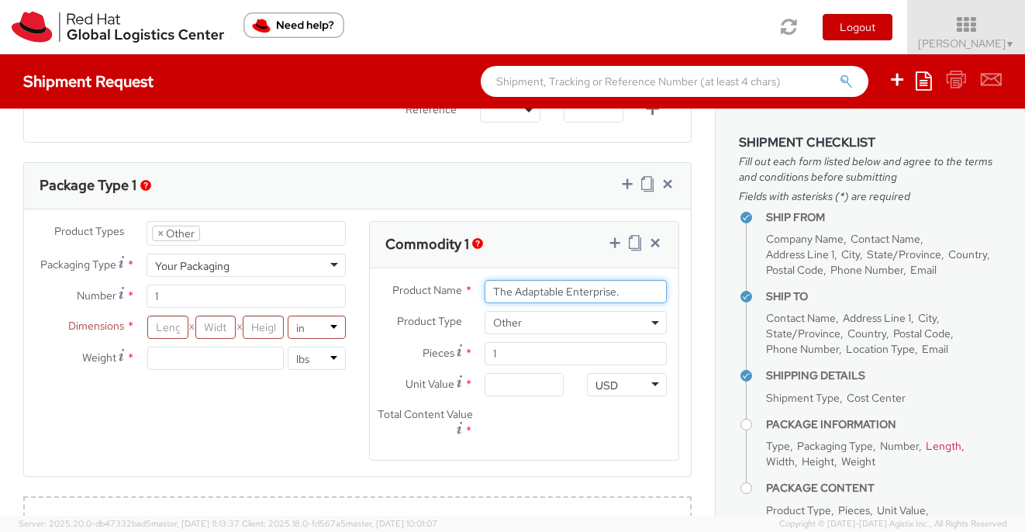
click at [626, 294] on input "The Adaptable Enterprise." at bounding box center [575, 291] width 182 height 23
type input "The Adaptable Enterprise book"
click at [559, 319] on span "Other" at bounding box center [575, 323] width 165 height 14
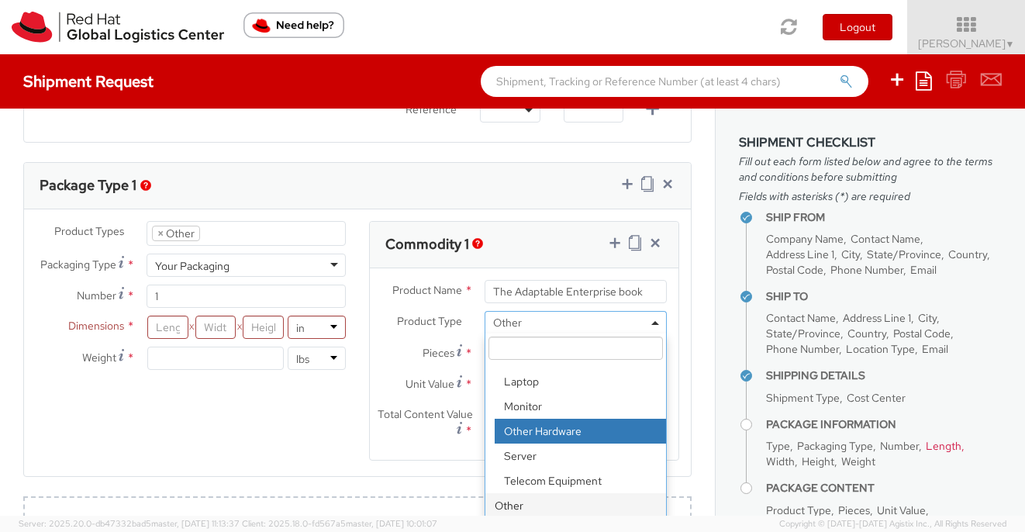
scroll to position [735, 0]
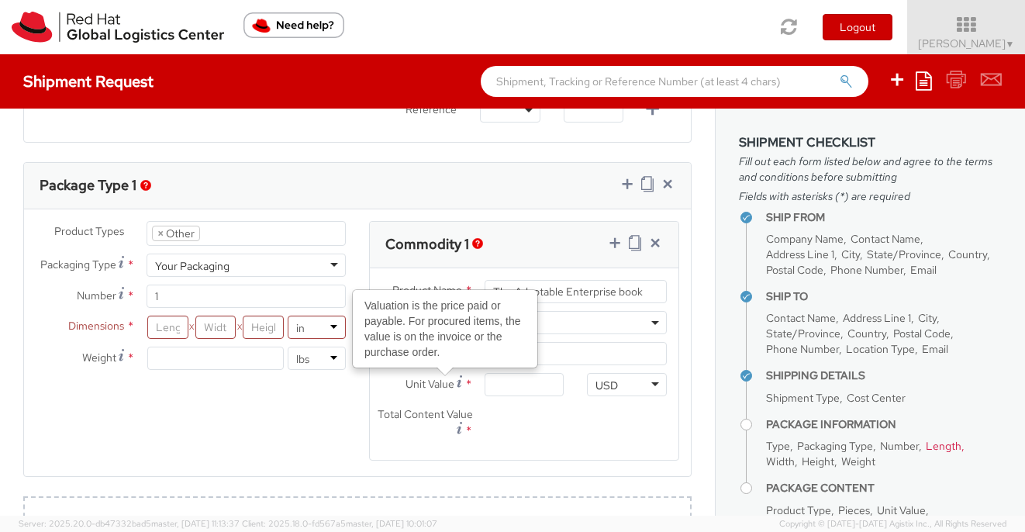
click at [532, 433] on div "Total Content Value *" at bounding box center [472, 422] width 205 height 36
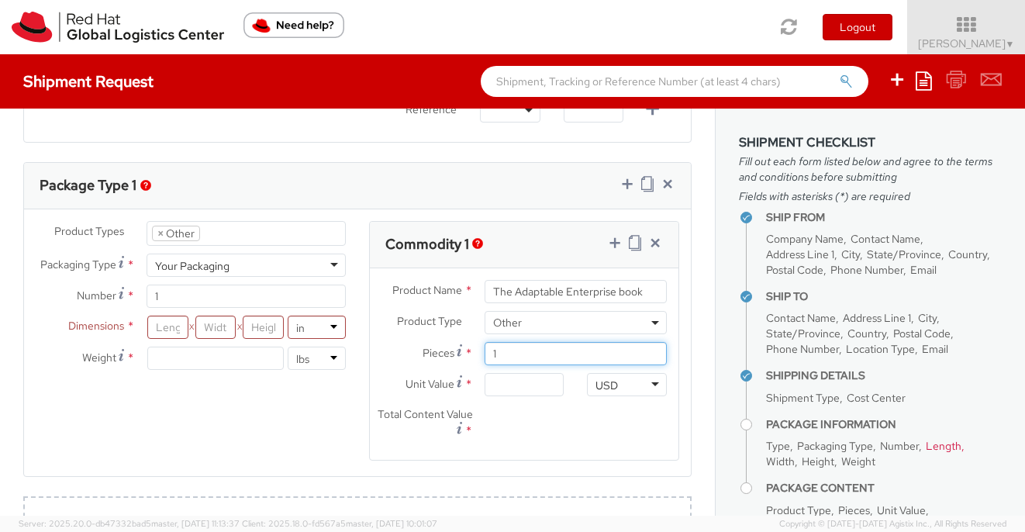
click at [522, 355] on input "1" at bounding box center [575, 353] width 182 height 23
type input "0.00"
type input "20"
click at [525, 384] on input "0.00" at bounding box center [524, 384] width 80 height 23
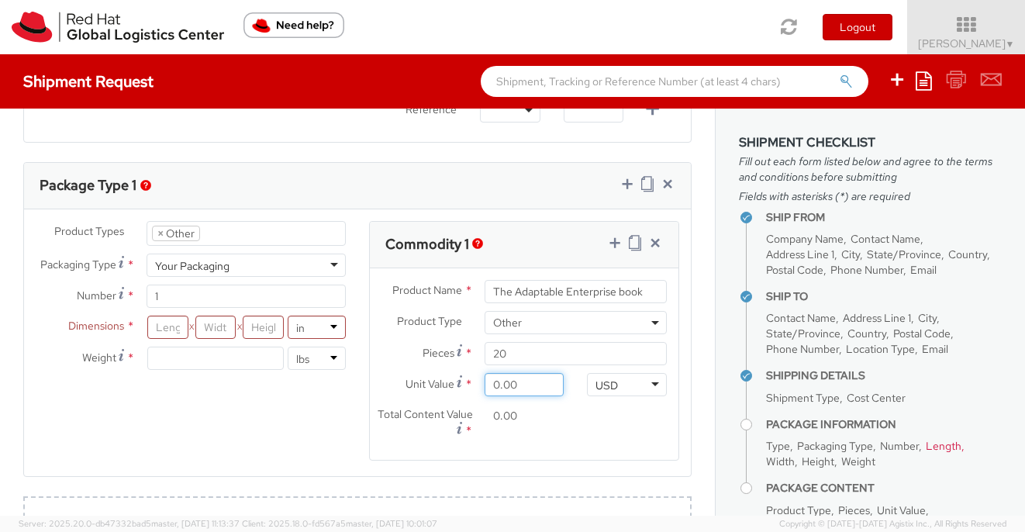
type input "2.00"
type input "40.00"
type input "25.00"
type input "500.00"
click at [599, 411] on div "Total Content Value * 500.00" at bounding box center [524, 426] width 309 height 44
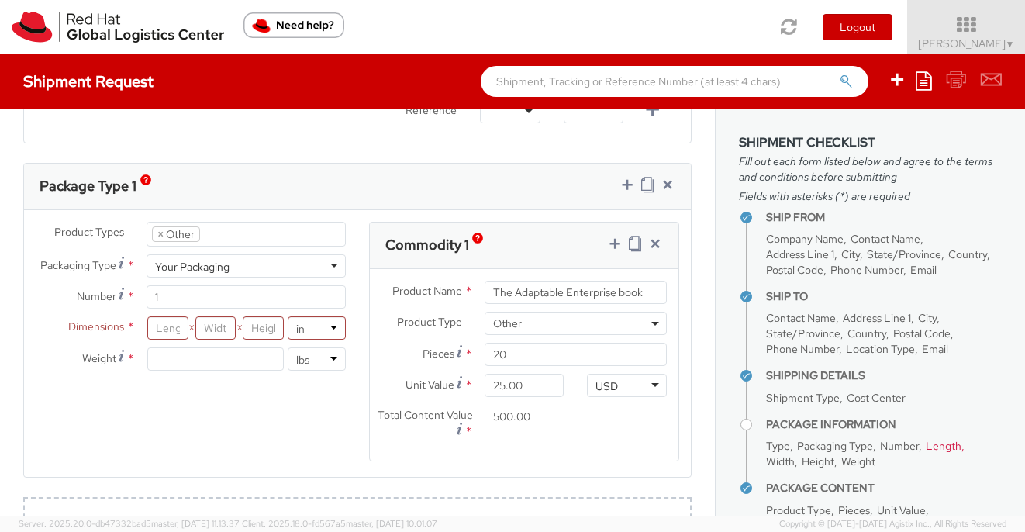
scroll to position [740, 0]
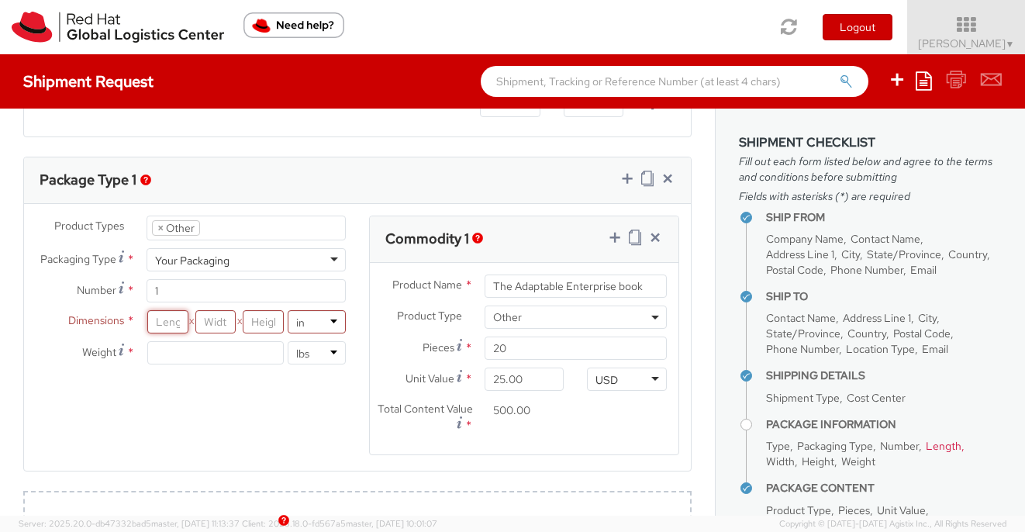
click at [180, 323] on input "number" at bounding box center [167, 321] width 40 height 23
type input "14"
click at [219, 322] on input "number" at bounding box center [215, 321] width 40 height 23
type input "9.5"
click at [264, 322] on input "number" at bounding box center [263, 321] width 40 height 23
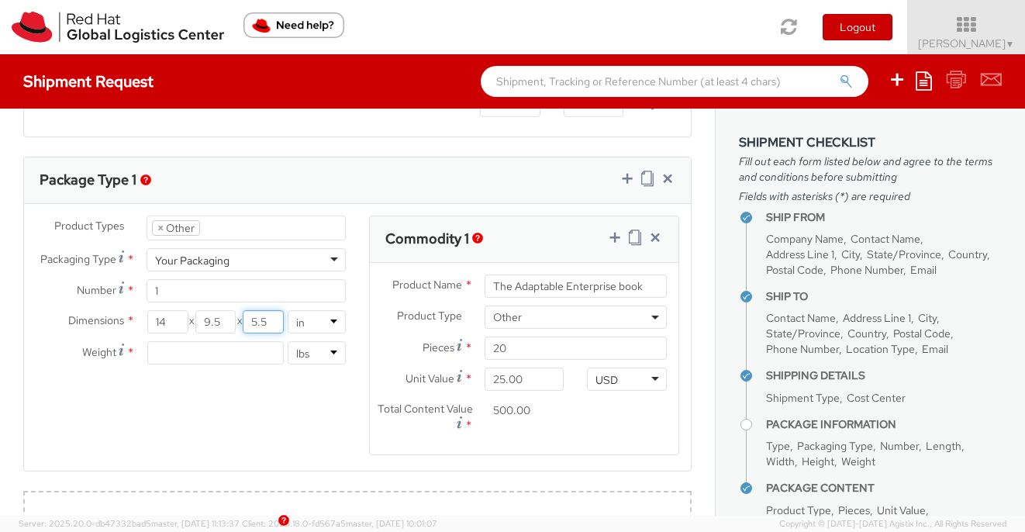
type input "5.5"
click at [247, 392] on div "Product Types * Documents Docking Station Laptop Monitor Other Hardware Server …" at bounding box center [357, 345] width 667 height 259
click at [220, 361] on input "number" at bounding box center [215, 352] width 136 height 23
type input "4"
click at [236, 387] on div "Product Types * Documents Docking Station Laptop Monitor Other Hardware Server …" at bounding box center [357, 345] width 667 height 259
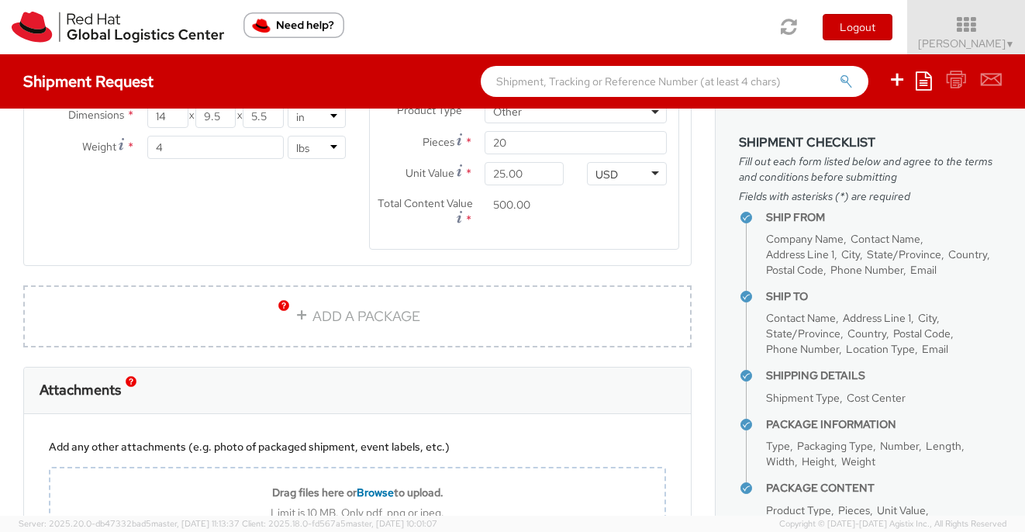
scroll to position [1075, 0]
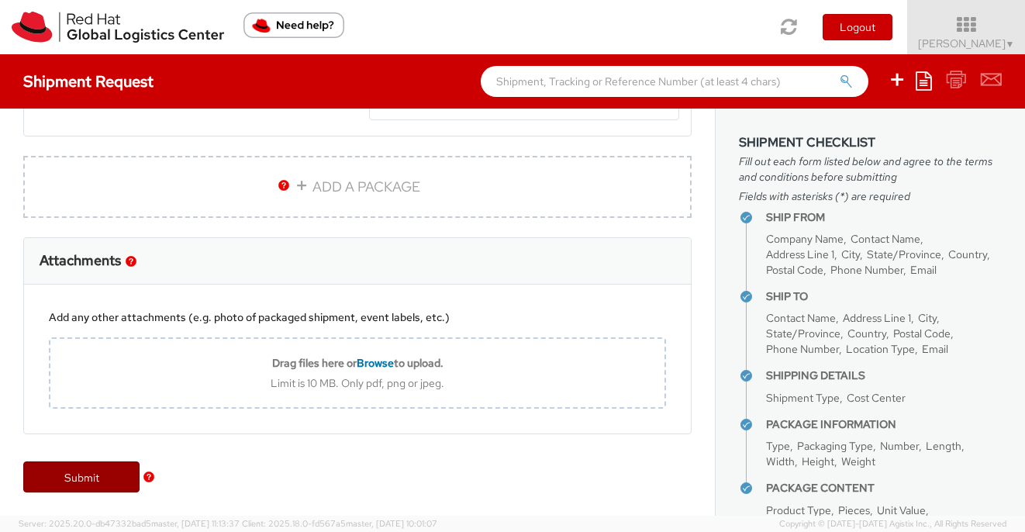
click at [112, 467] on link "Submit" at bounding box center [81, 476] width 116 height 31
type input "Jenney Vangritis"
